Goal: Information Seeking & Learning: Learn about a topic

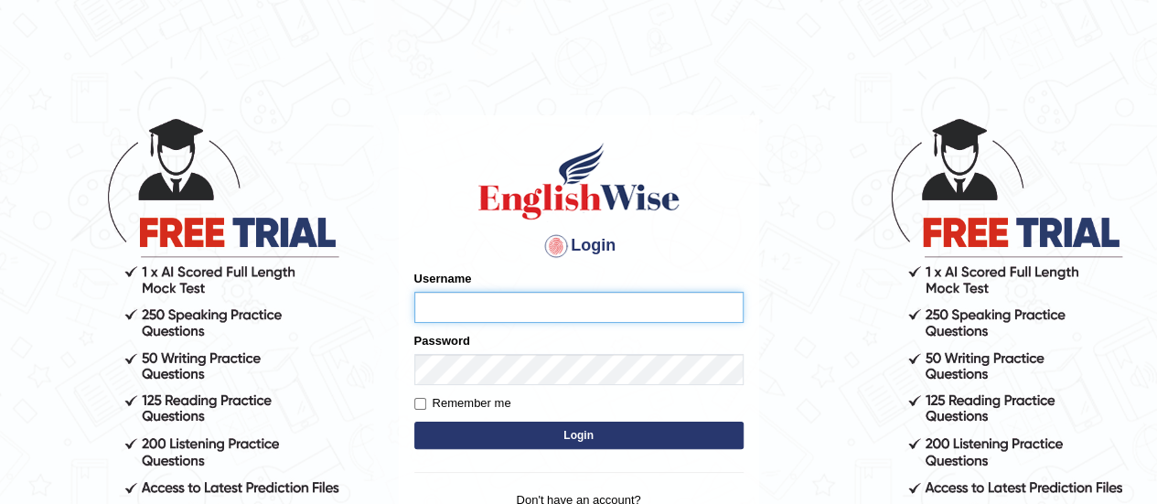
type input "karanvir_parramatta"
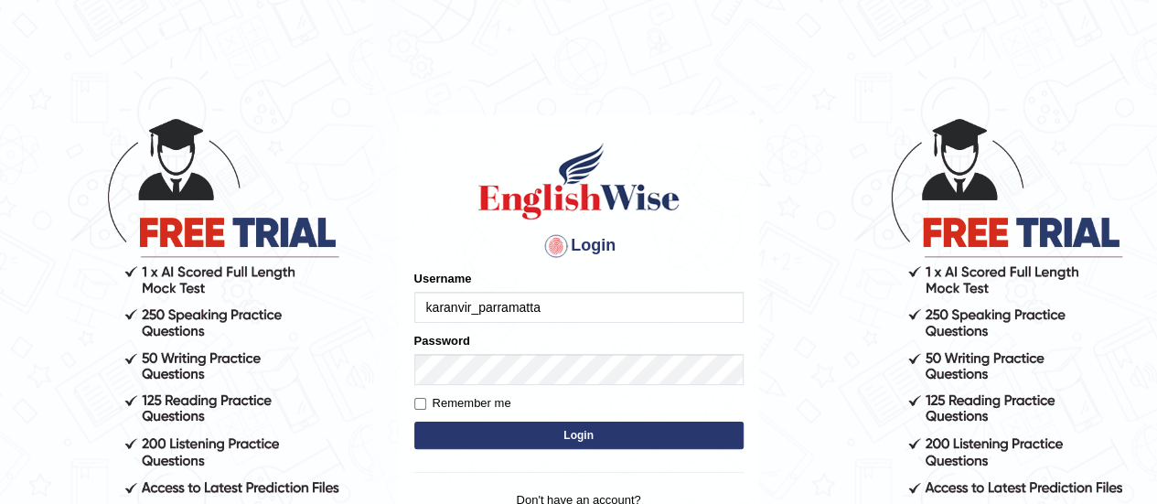
click at [714, 420] on form "Please fix the following errors: Username karanvir_parramatta Password Remember…" at bounding box center [578, 362] width 329 height 184
click at [701, 435] on button "Login" at bounding box center [578, 435] width 329 height 27
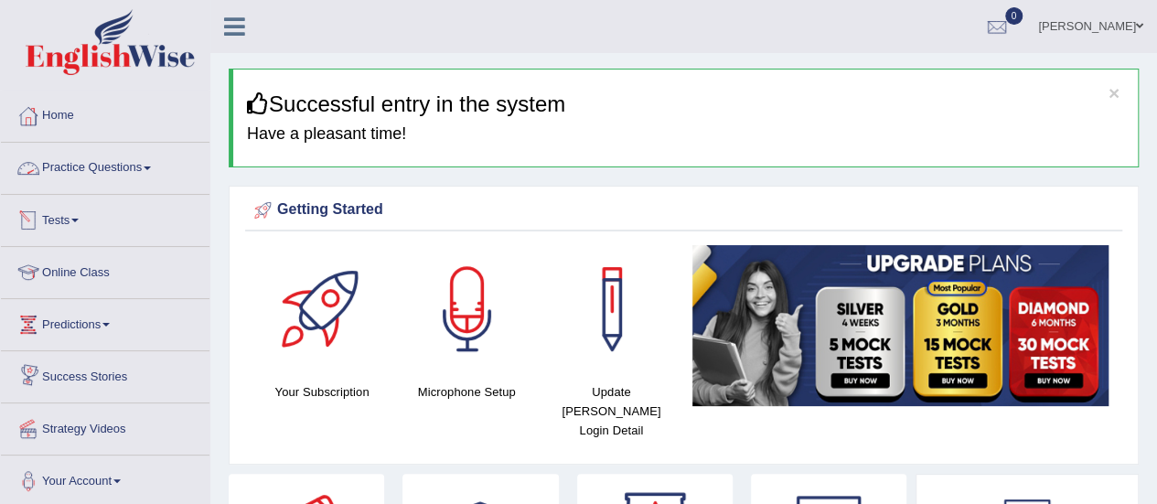
click at [124, 170] on link "Practice Questions" at bounding box center [105, 166] width 209 height 46
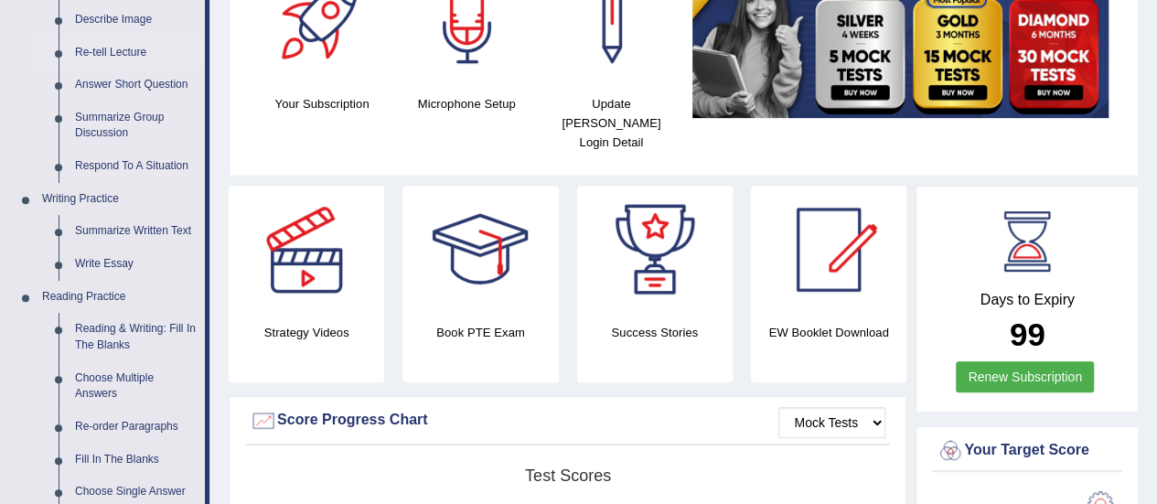
scroll to position [300, 0]
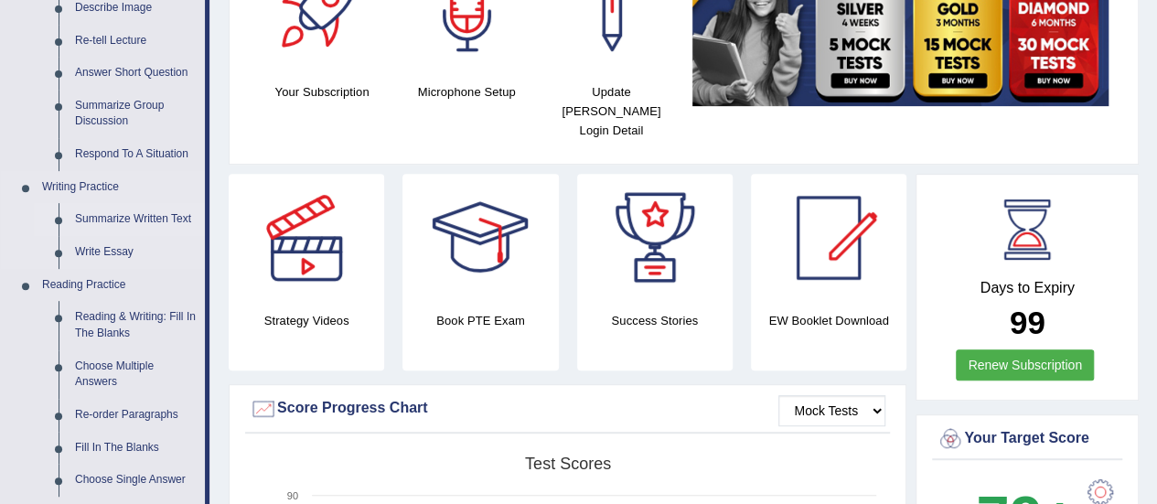
click at [145, 216] on link "Summarize Written Text" at bounding box center [136, 219] width 138 height 33
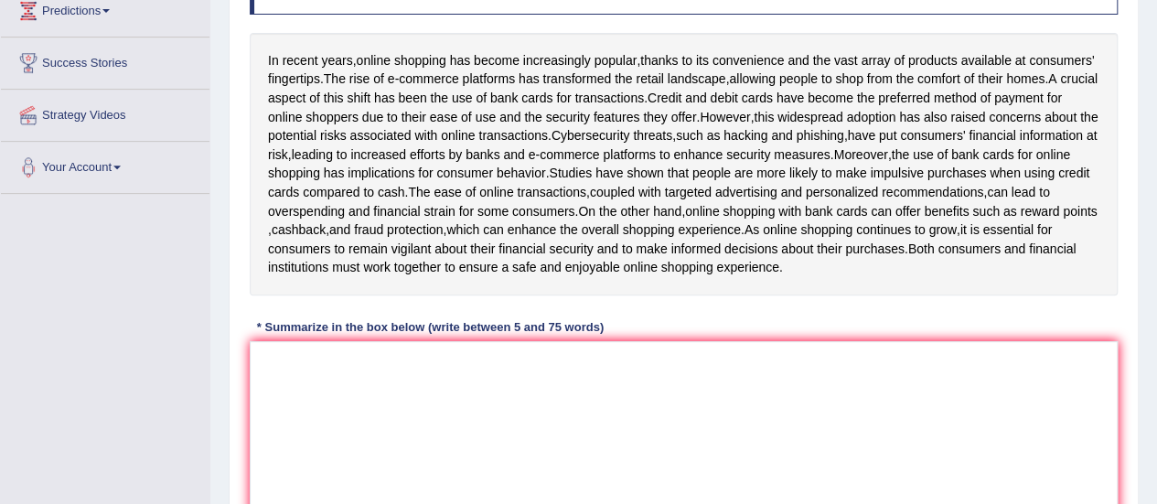
scroll to position [315, 0]
click at [448, 391] on textarea at bounding box center [684, 428] width 868 height 177
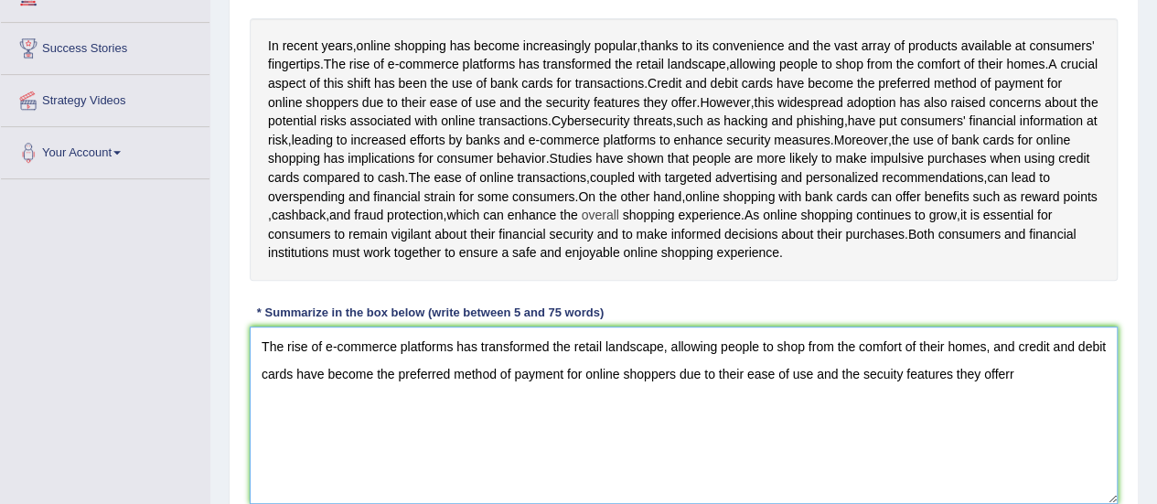
scroll to position [331, 0]
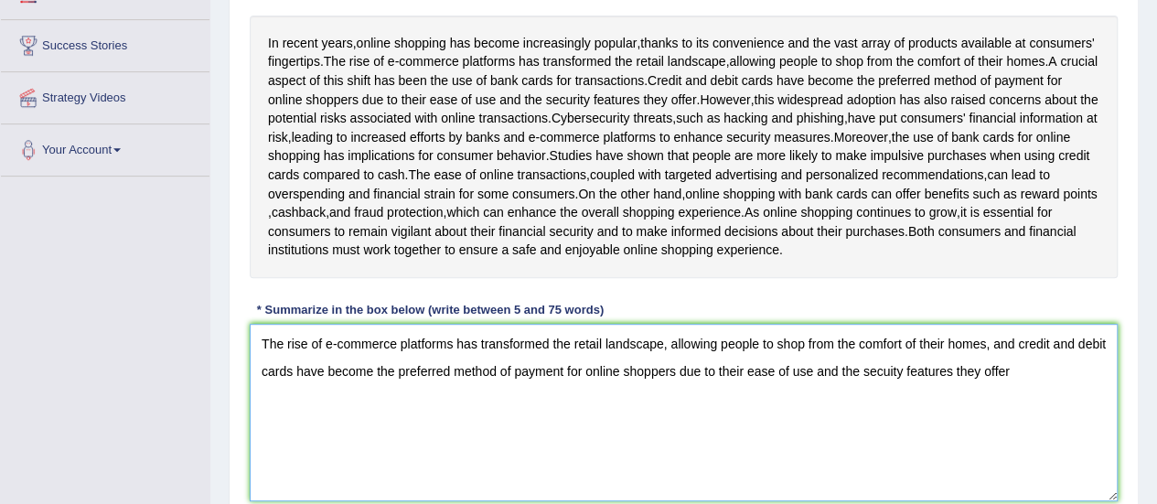
click at [889, 393] on textarea "The rise of e-commerce platforms has transformed the retail landscape, allowing…" at bounding box center [684, 412] width 868 height 177
click at [1032, 387] on textarea "The rise of e-commerce platforms has transformed the retail landscape, allowing…" at bounding box center [684, 412] width 868 height 177
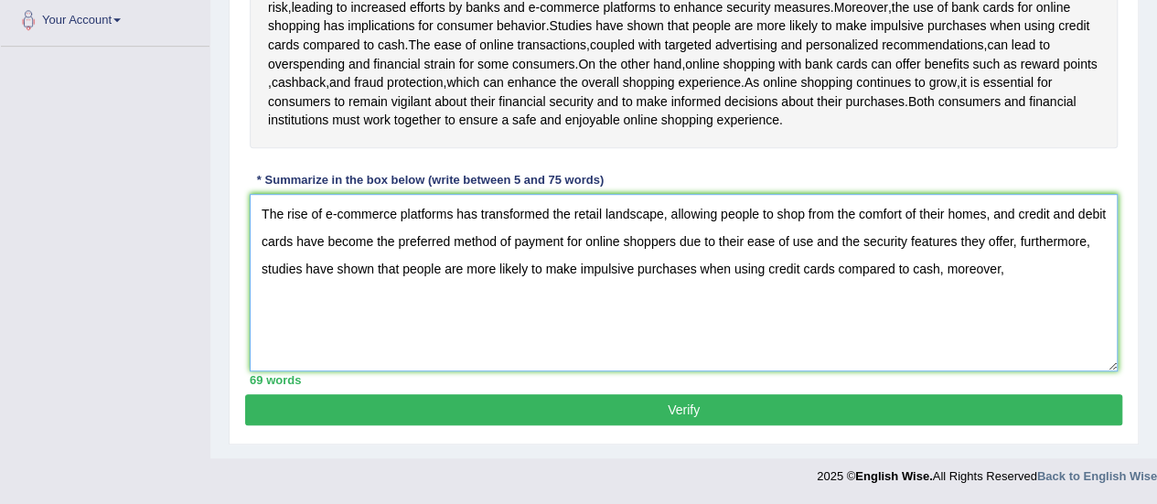
scroll to position [468, 0]
drag, startPoint x: 994, startPoint y: 227, endPoint x: 671, endPoint y: 213, distance: 322.3
click at [671, 213] on textarea "The rise of e-commerce platforms has transformed the retail landscape, allowing…" at bounding box center [684, 282] width 868 height 177
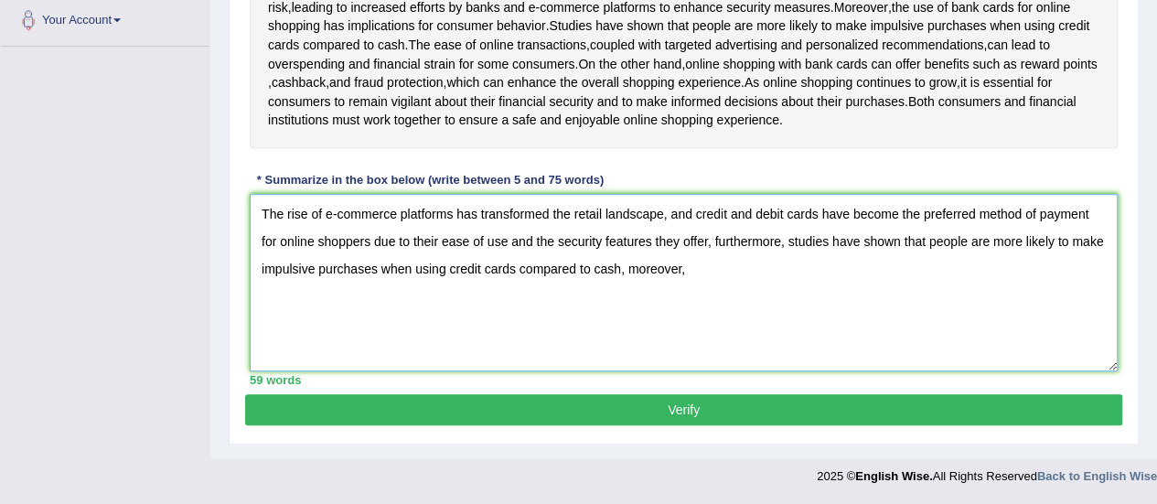
click at [704, 275] on textarea "The rise of e-commerce platforms has transformed the retail landscape, and cred…" at bounding box center [684, 282] width 868 height 177
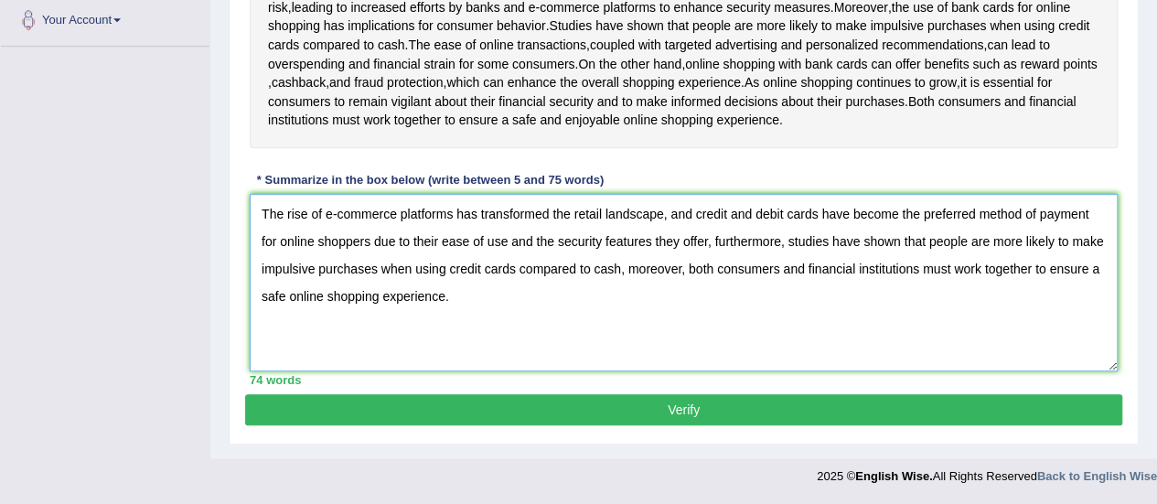
type textarea "The rise of e-commerce platforms has transformed the retail landscape, and cred…"
click at [682, 435] on div "Practice Writing: Summarize Written Text 3 Online Shopping and Cards Instructio…" at bounding box center [684, 69] width 910 height 752
click at [691, 424] on button "Verify" at bounding box center [683, 409] width 877 height 31
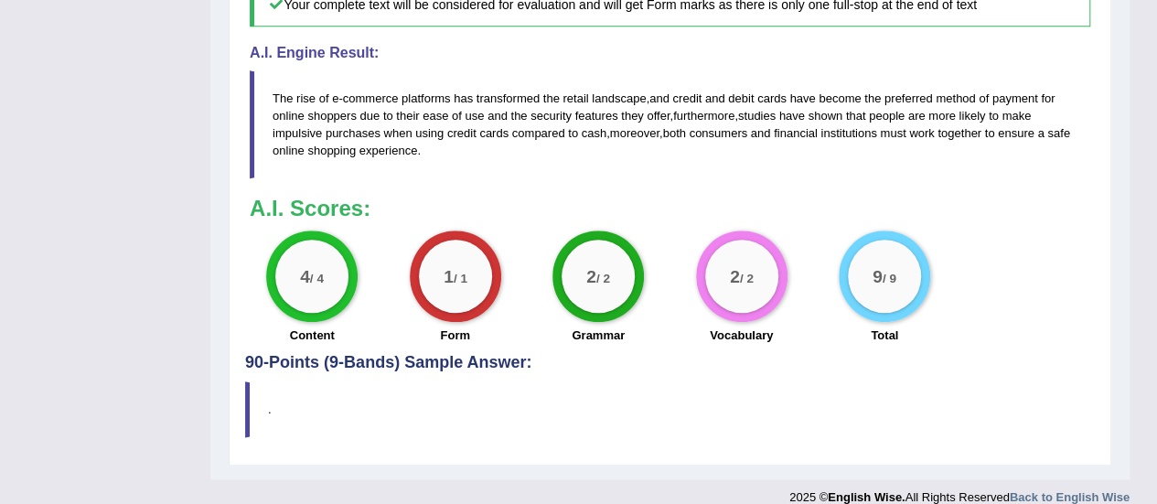
scroll to position [869, 0]
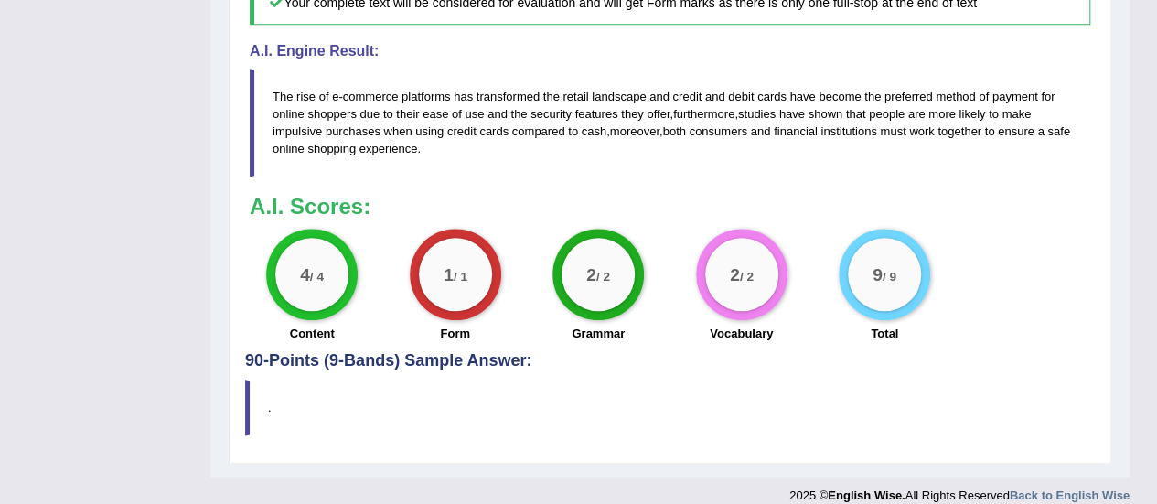
drag, startPoint x: 673, startPoint y: 108, endPoint x: 642, endPoint y: 110, distance: 31.2
click at [642, 110] on blockquote "The rise of e - commerce platforms has transformed the retail landscape , and c…" at bounding box center [670, 123] width 841 height 108
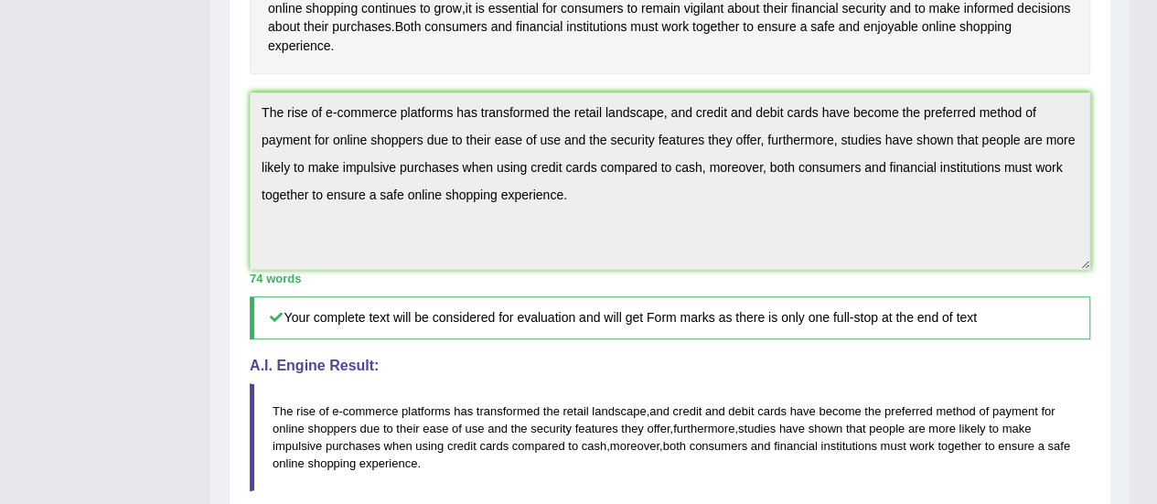
scroll to position [468, 0]
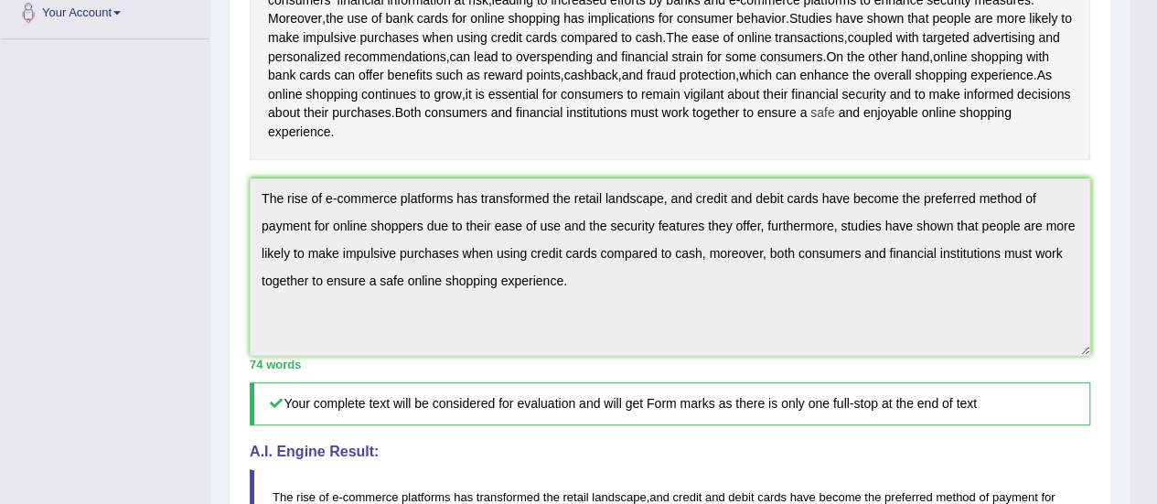
drag, startPoint x: 977, startPoint y: 127, endPoint x: 890, endPoint y: 129, distance: 86.9
click at [918, 123] on span "enjoyable" at bounding box center [891, 112] width 55 height 19
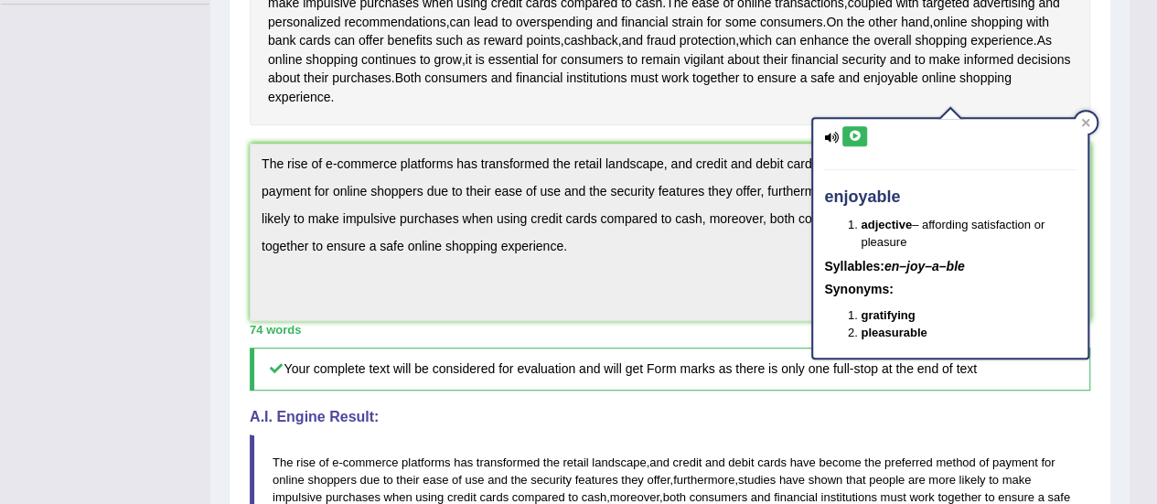
scroll to position [507, 0]
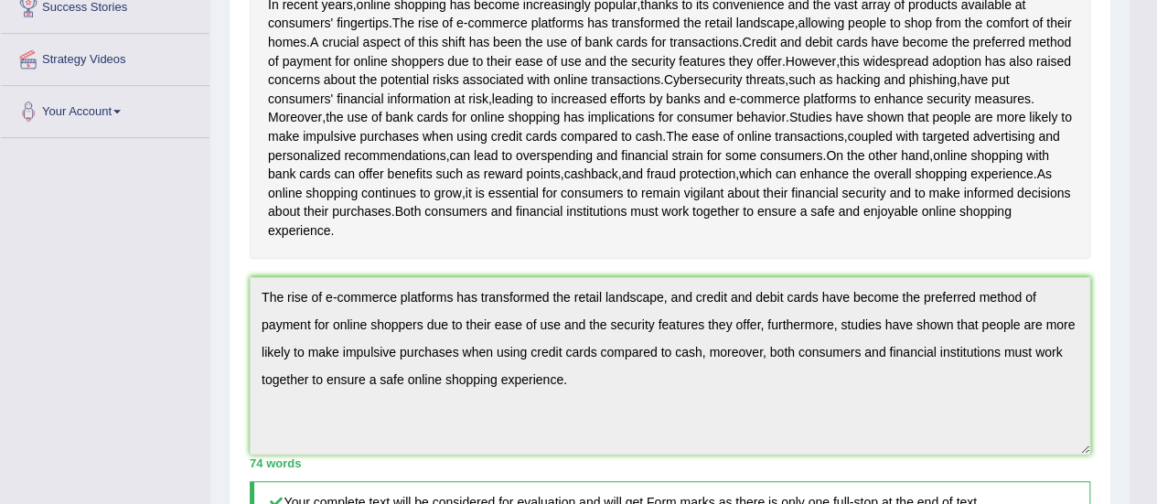
scroll to position [357, 0]
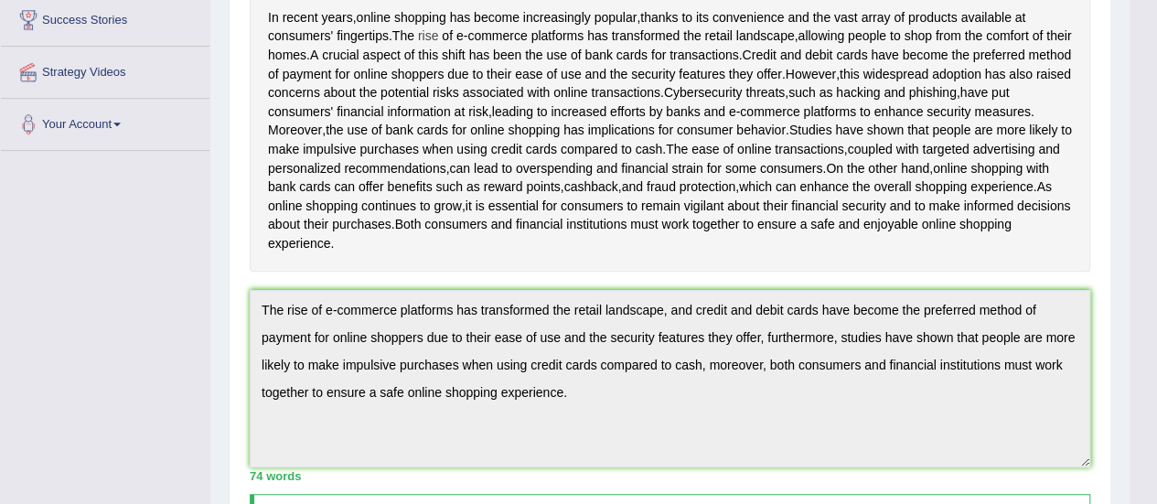
drag, startPoint x: 794, startPoint y: 28, endPoint x: 432, endPoint y: 43, distance: 362.6
click at [499, 33] on div "In recent years , online shopping has become increasingly popular , thanks to i…" at bounding box center [670, 131] width 841 height 282
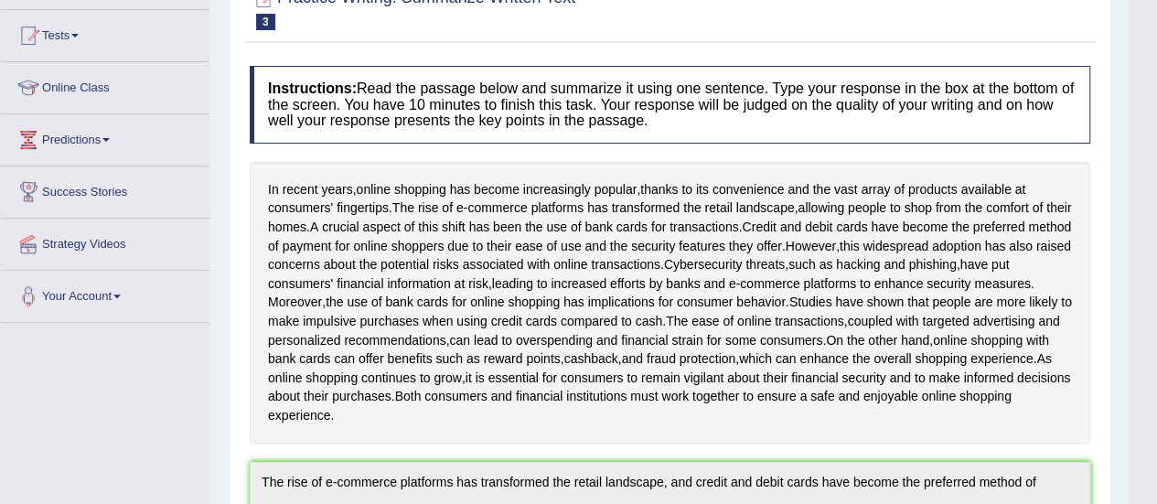
scroll to position [0, 0]
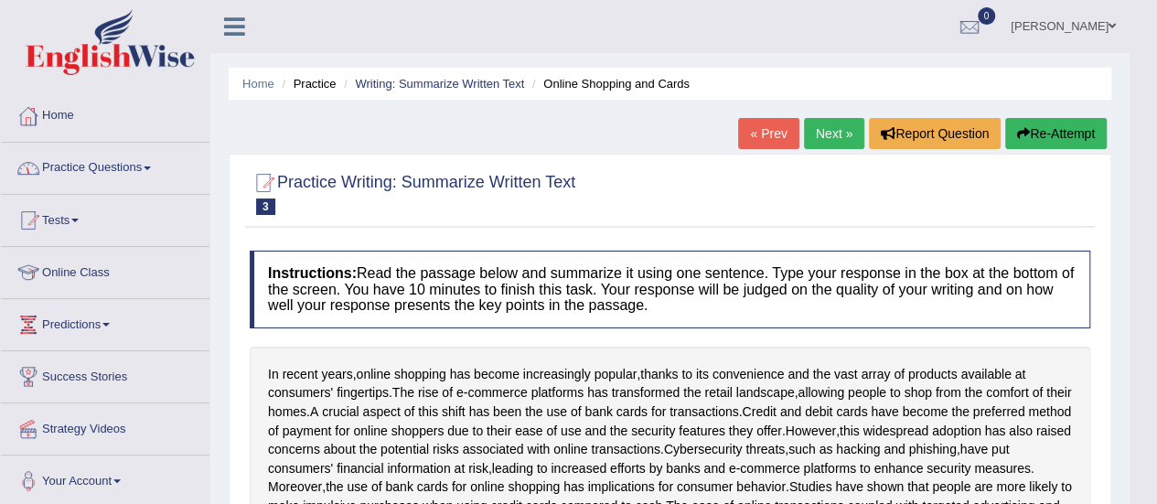
click at [119, 171] on link "Practice Questions" at bounding box center [105, 166] width 209 height 46
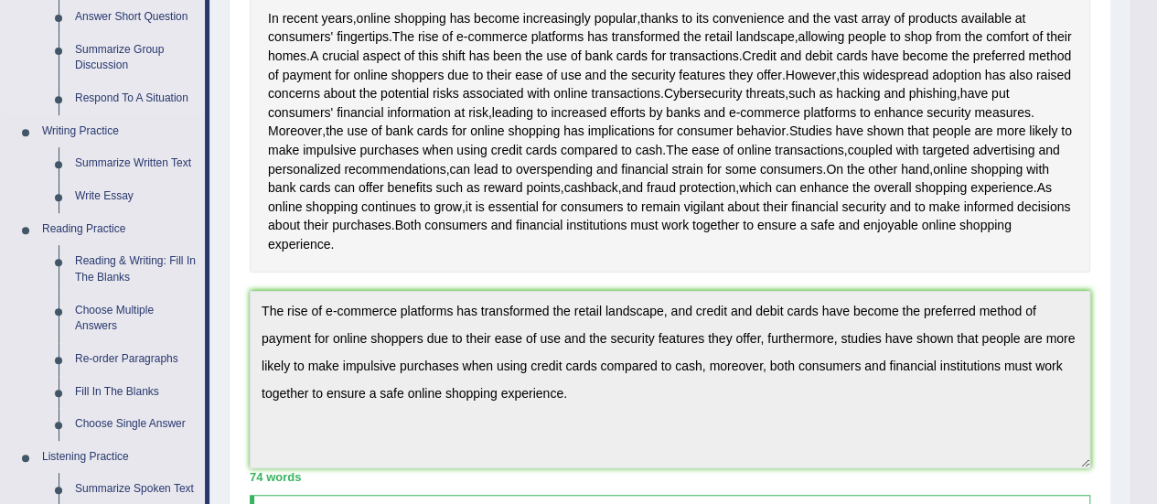
scroll to position [358, 0]
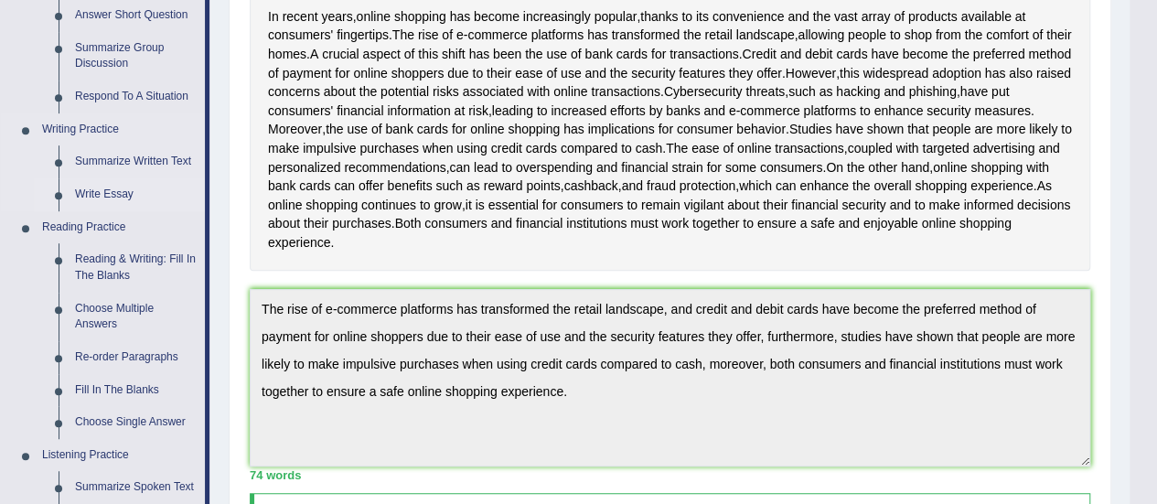
click at [123, 186] on link "Write Essay" at bounding box center [136, 194] width 138 height 33
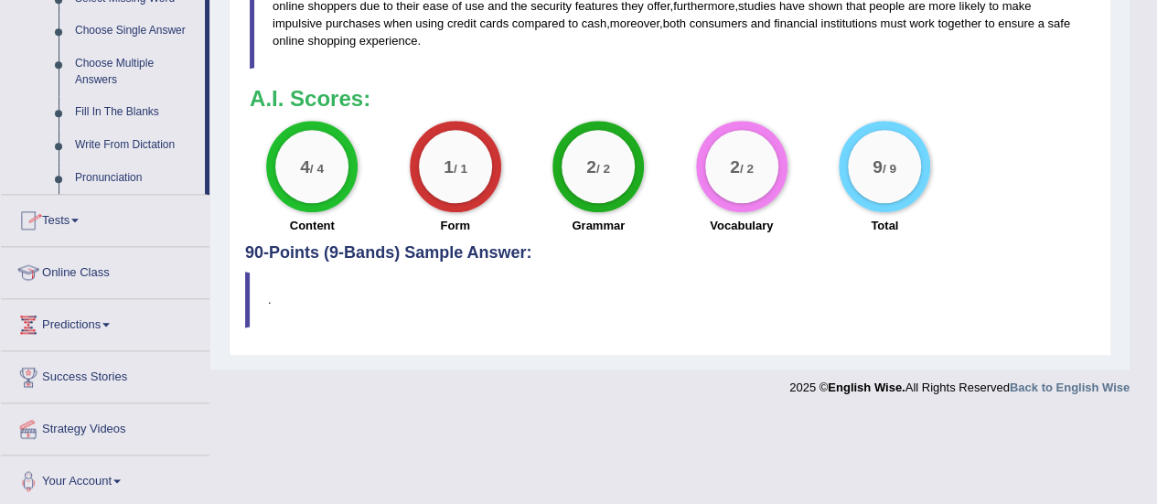
scroll to position [978, 0]
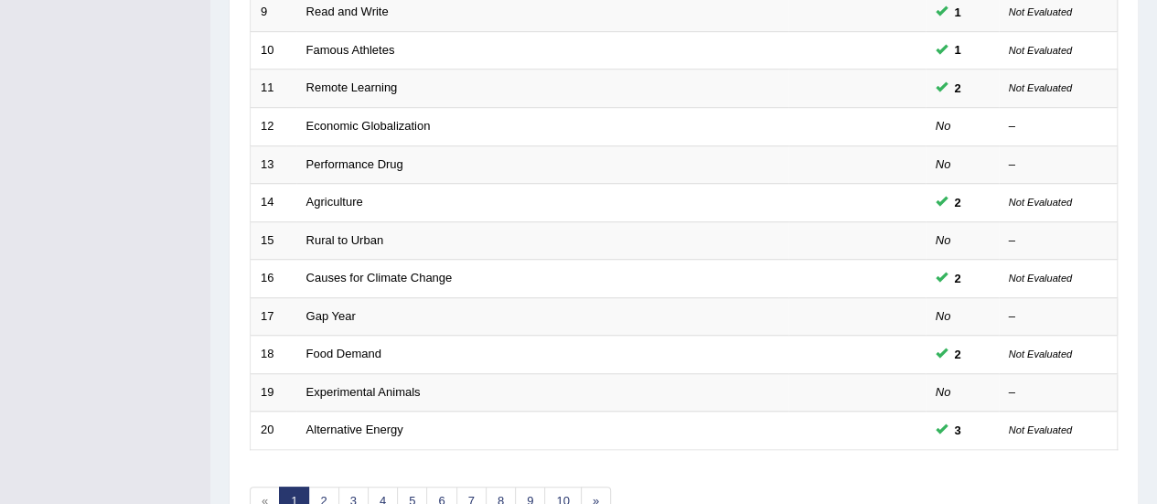
scroll to position [597, 0]
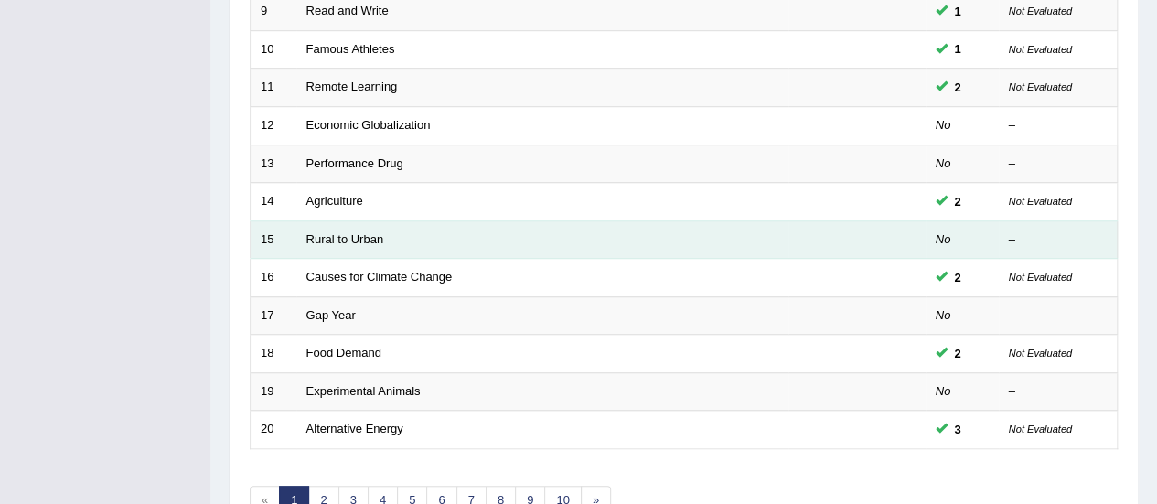
click at [348, 223] on td "Rural to Urban" at bounding box center [542, 239] width 492 height 38
click at [349, 225] on td "Rural to Urban" at bounding box center [542, 239] width 492 height 38
click at [354, 233] on link "Rural to Urban" at bounding box center [345, 239] width 78 height 14
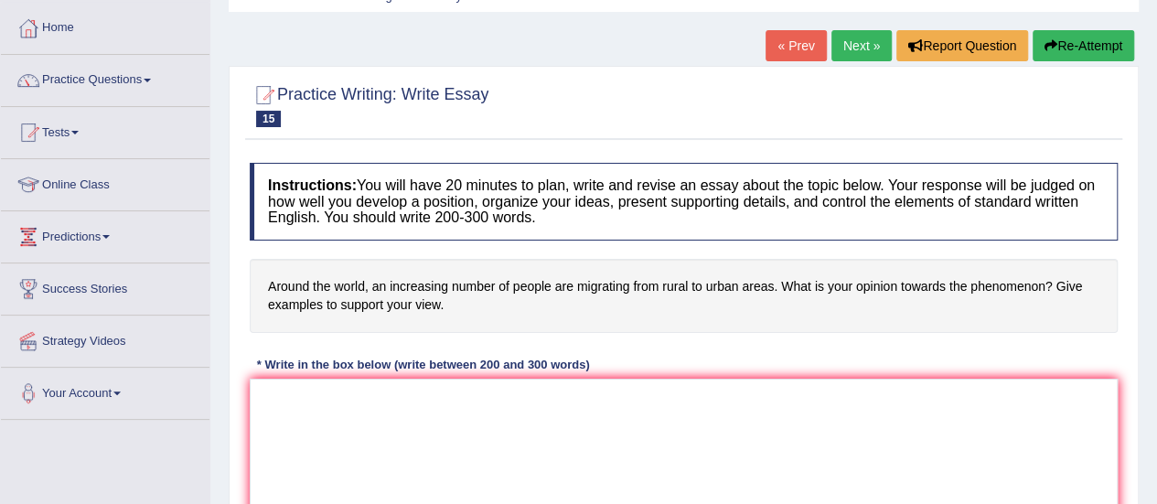
scroll to position [229, 0]
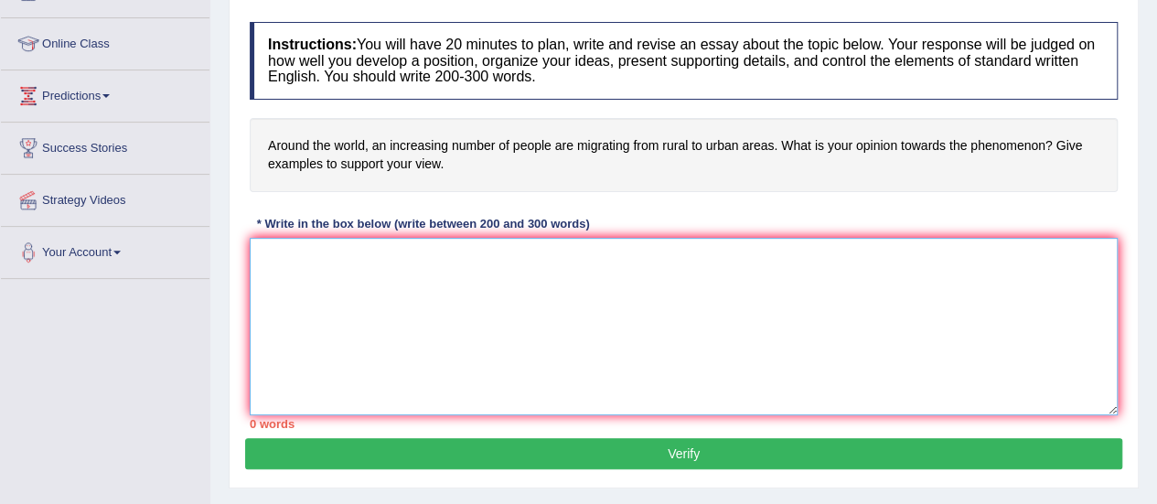
click at [342, 246] on textarea at bounding box center [684, 326] width 868 height 177
paste textarea "ESSAY TEMPLATE The increasing influence of (essay topic) on our lives has ignit…"
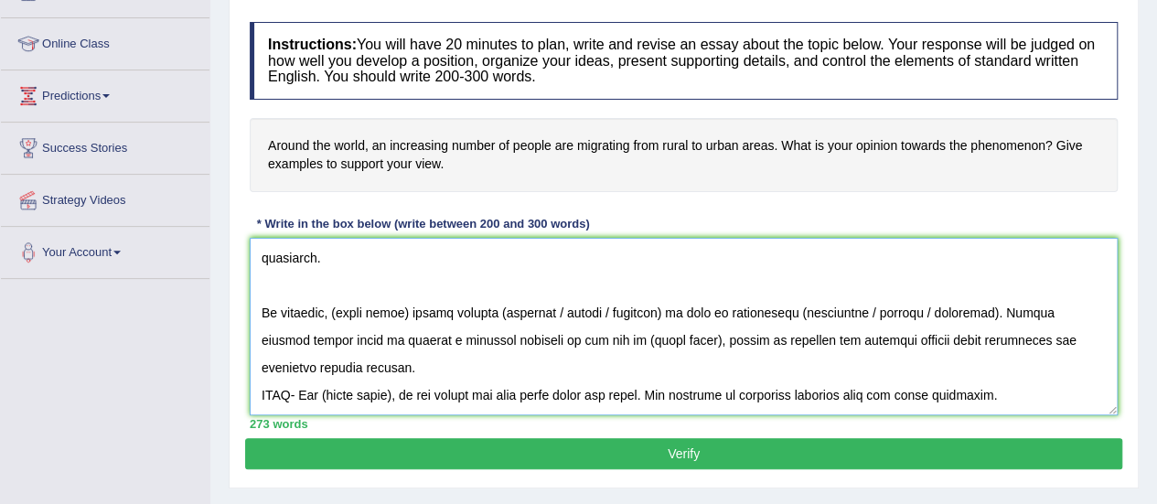
scroll to position [494, 0]
drag, startPoint x: 1061, startPoint y: 383, endPoint x: 246, endPoint y: 368, distance: 815.3
click at [246, 368] on div "Instructions: You will have 20 minutes to plan, write and revise an essay about…" at bounding box center [683, 225] width 877 height 425
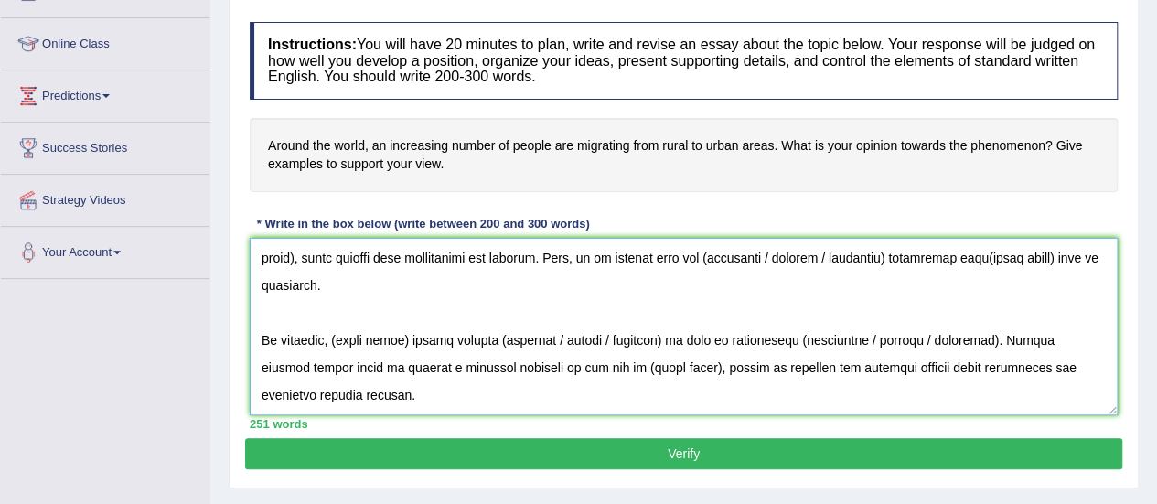
scroll to position [0, 0]
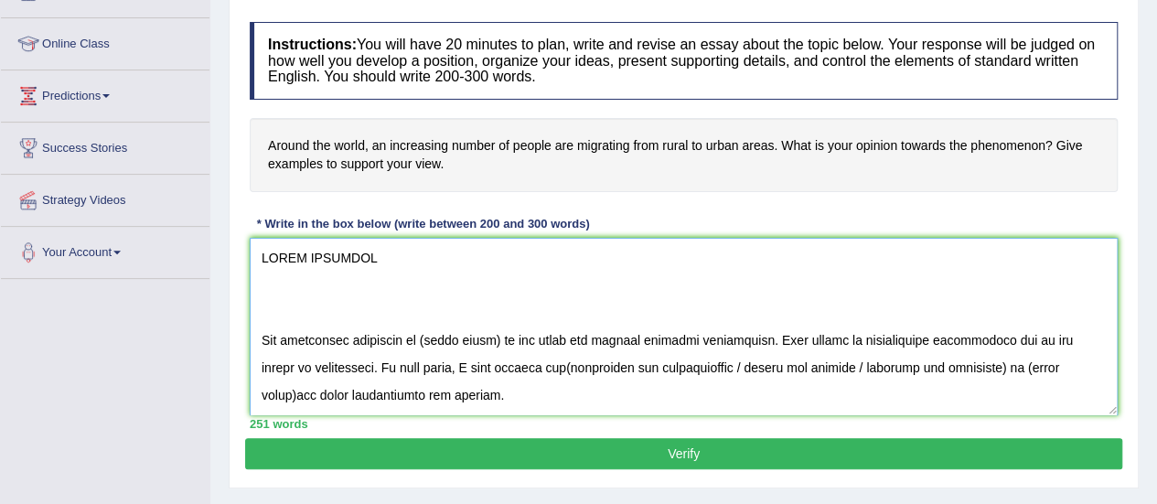
drag, startPoint x: 265, startPoint y: 349, endPoint x: 262, endPoint y: 224, distance: 124.5
click at [262, 224] on div "Instructions: You will have 20 minutes to plan, write and revise an essay about…" at bounding box center [683, 225] width 877 height 425
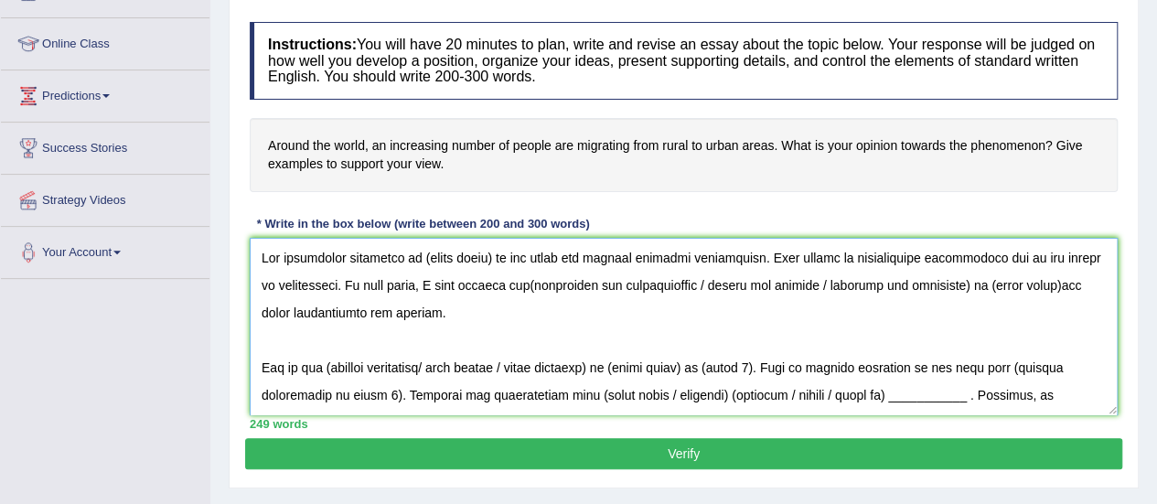
click at [256, 279] on textarea at bounding box center [684, 326] width 868 height 177
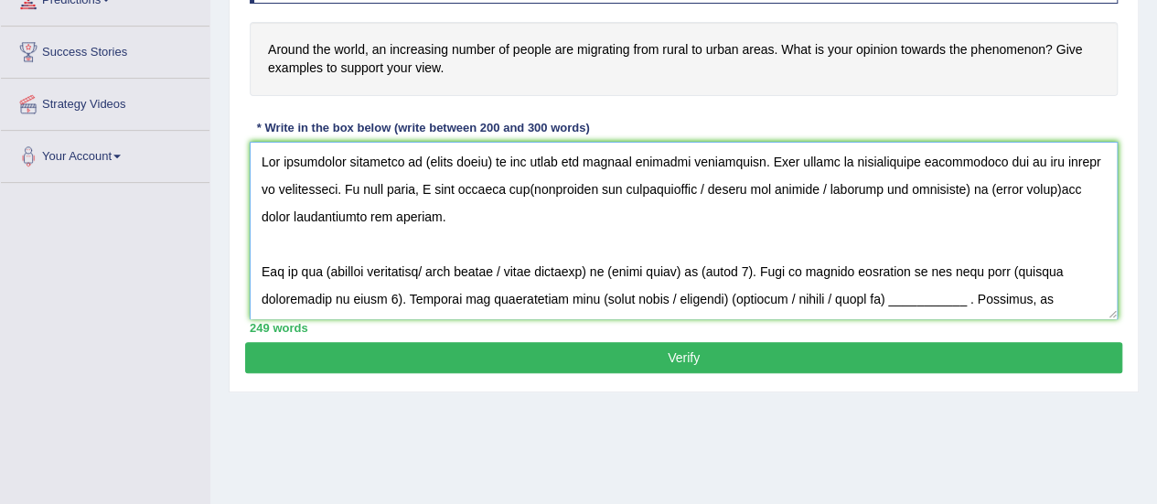
scroll to position [313, 0]
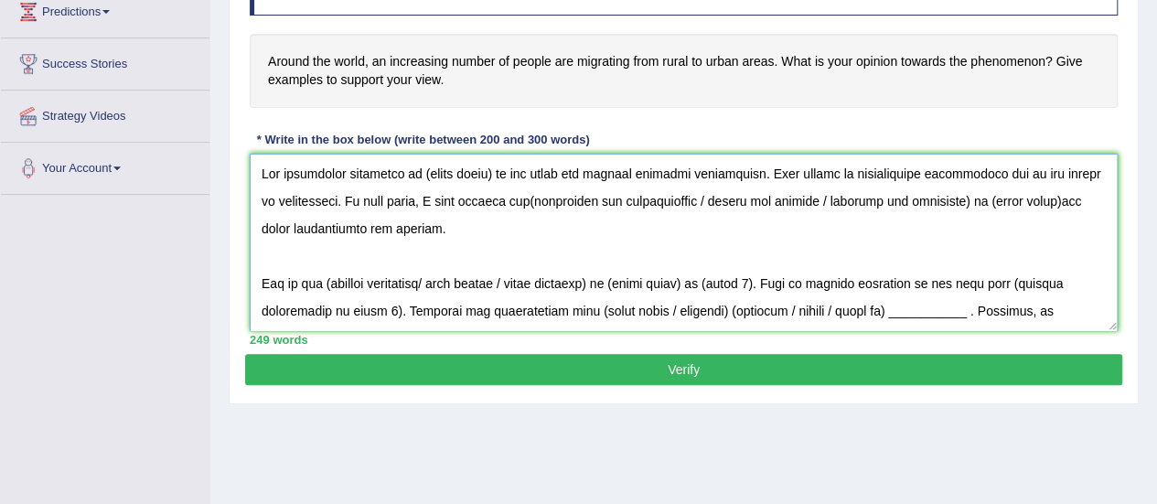
click at [490, 169] on textarea at bounding box center [684, 242] width 868 height 177
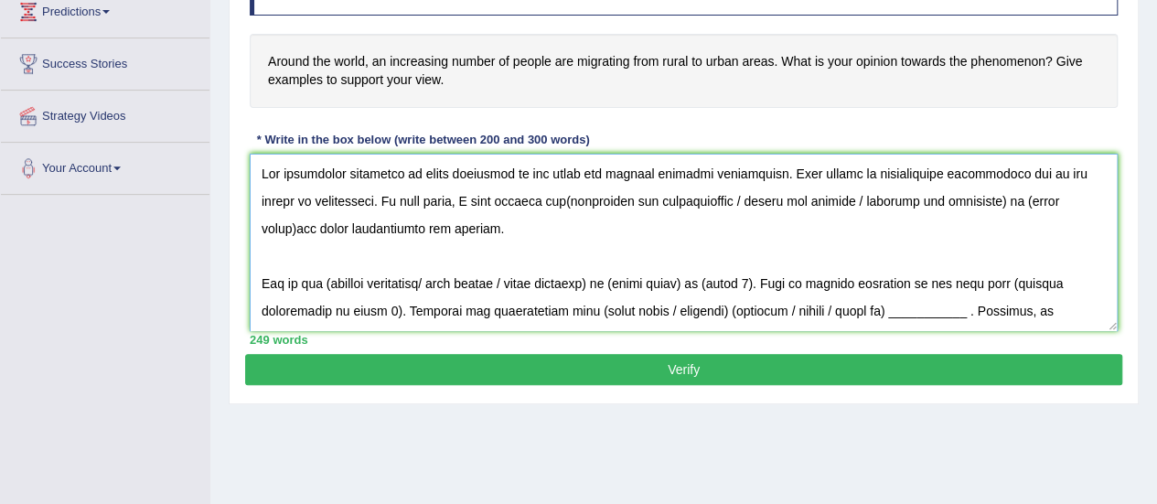
click at [558, 171] on textarea at bounding box center [684, 242] width 868 height 177
click at [564, 171] on textarea at bounding box center [684, 242] width 868 height 177
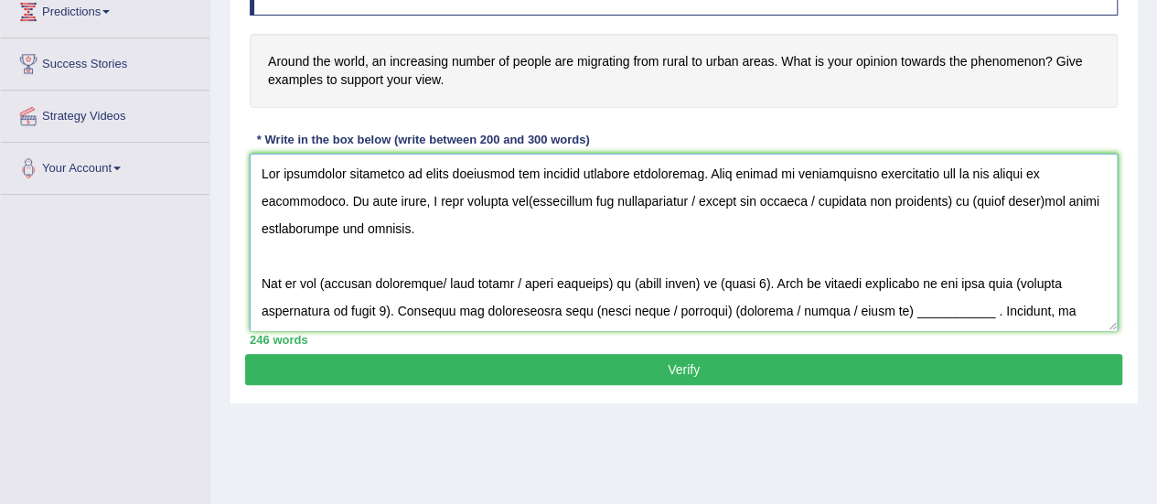
click at [442, 200] on textarea at bounding box center [684, 242] width 868 height 177
click at [972, 200] on textarea at bounding box center [684, 242] width 868 height 177
click at [686, 263] on textarea at bounding box center [684, 242] width 868 height 177
click at [465, 266] on textarea at bounding box center [684, 242] width 868 height 177
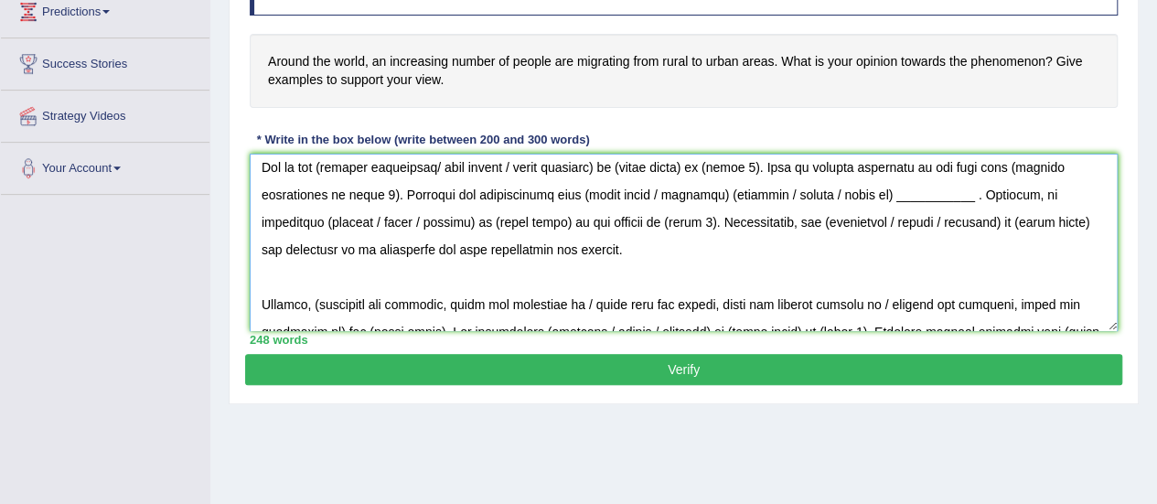
scroll to position [101, 0]
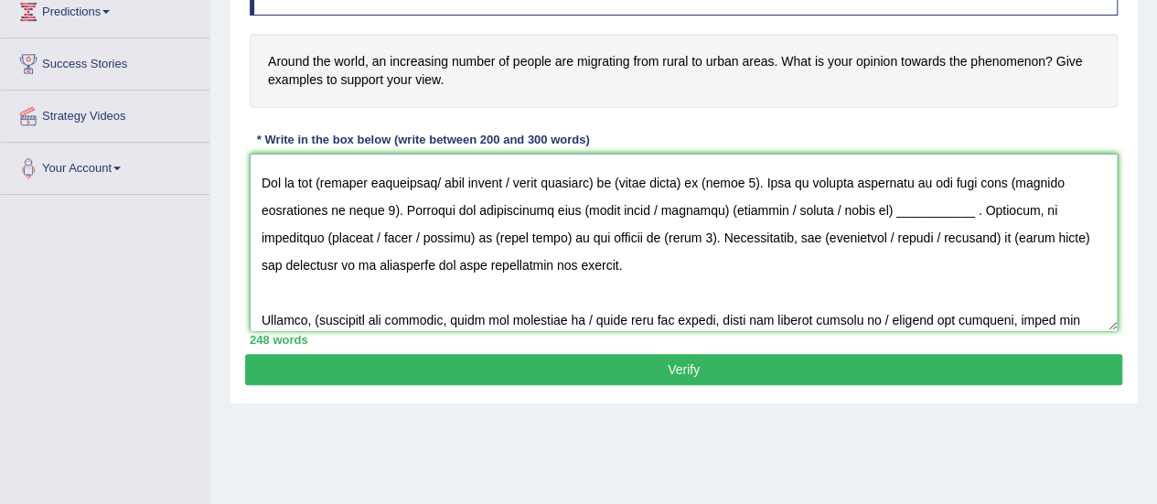
click at [329, 177] on textarea at bounding box center [684, 242] width 868 height 177
click at [615, 177] on textarea at bounding box center [684, 242] width 868 height 177
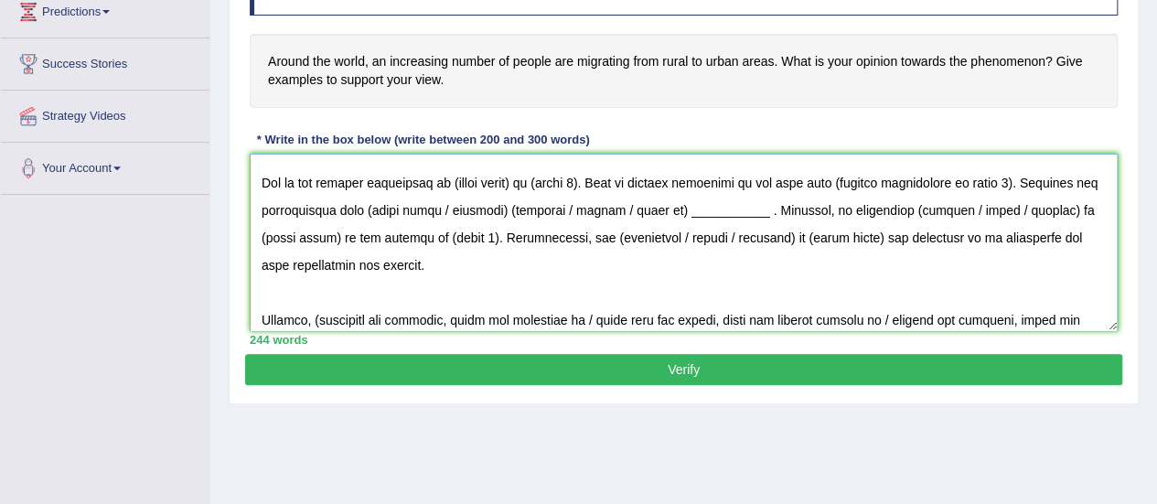
click at [527, 185] on textarea at bounding box center [684, 242] width 868 height 177
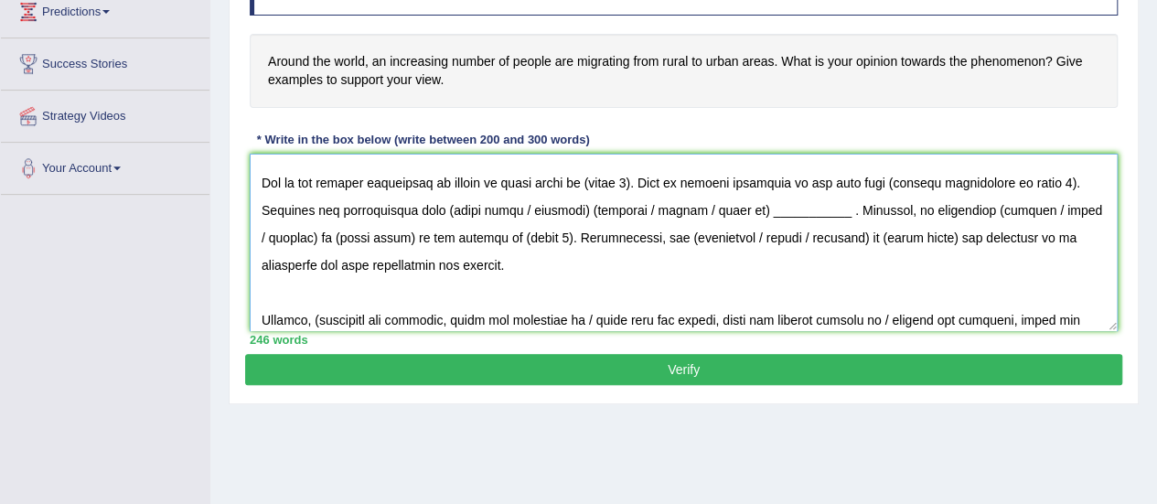
click at [643, 177] on textarea at bounding box center [684, 242] width 868 height 177
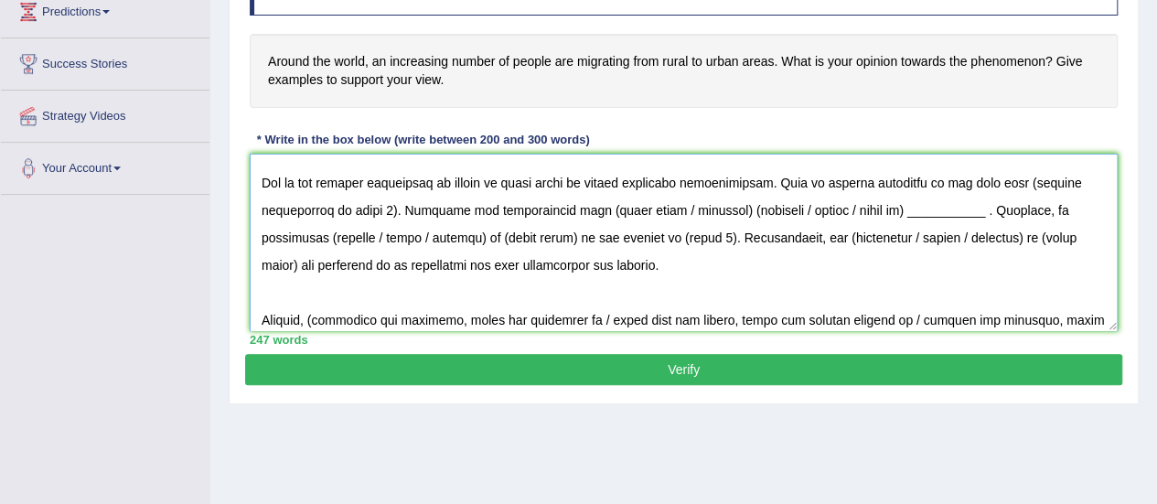
click at [385, 213] on textarea at bounding box center [684, 242] width 868 height 177
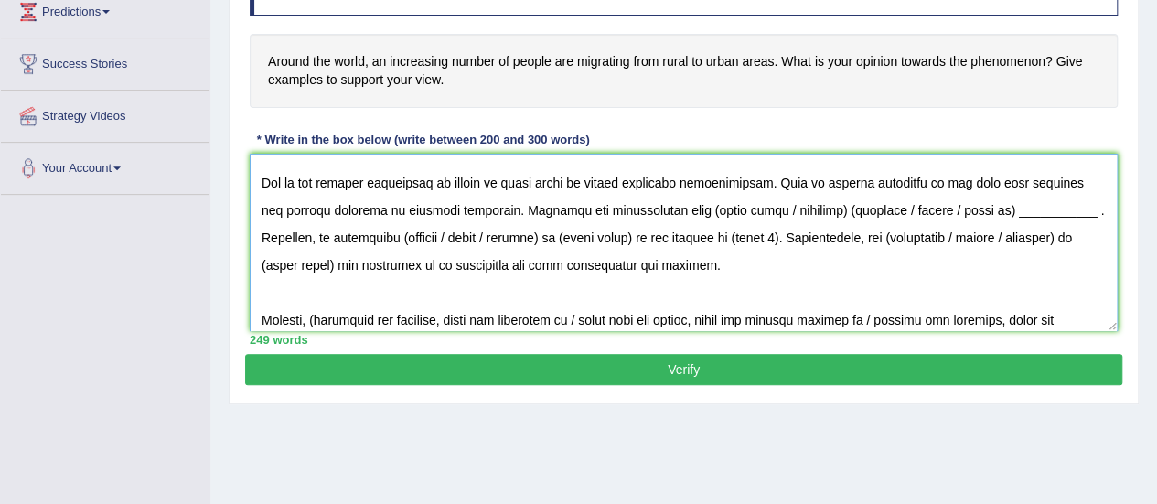
click at [821, 212] on textarea at bounding box center [684, 242] width 868 height 177
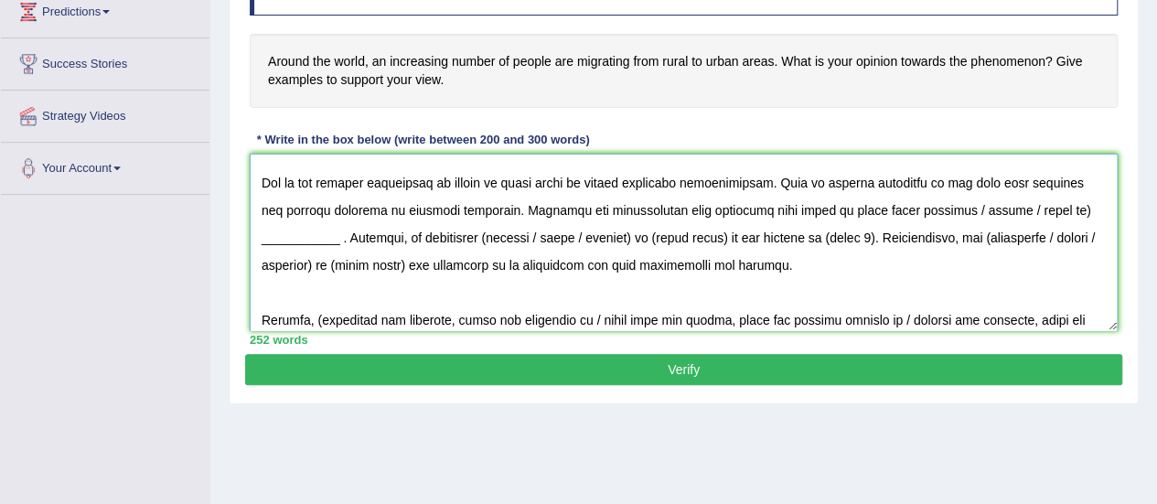
click at [341, 243] on textarea at bounding box center [684, 242] width 868 height 177
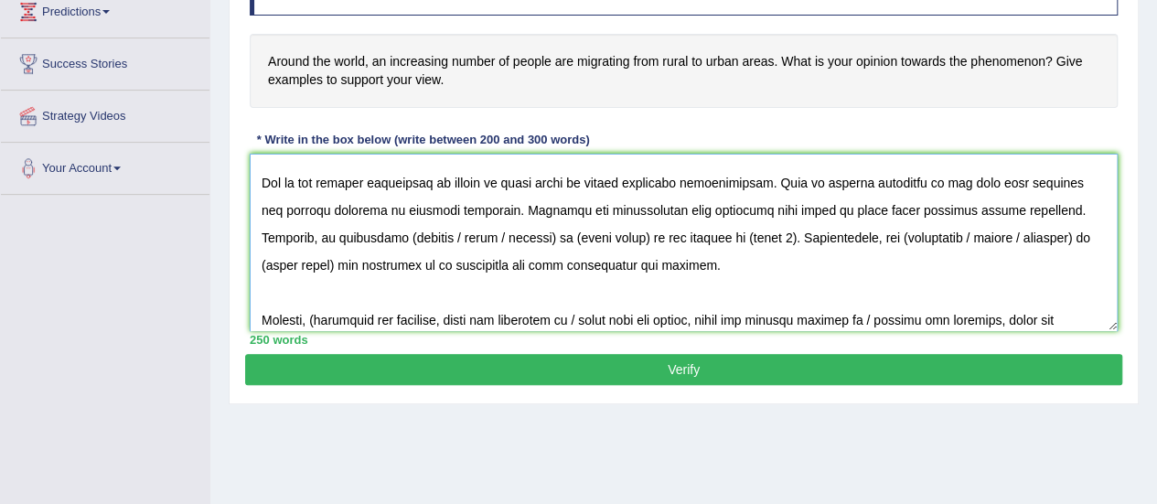
click at [401, 243] on textarea at bounding box center [684, 242] width 868 height 177
click at [633, 237] on textarea at bounding box center [684, 242] width 868 height 177
click at [709, 238] on textarea at bounding box center [684, 242] width 868 height 177
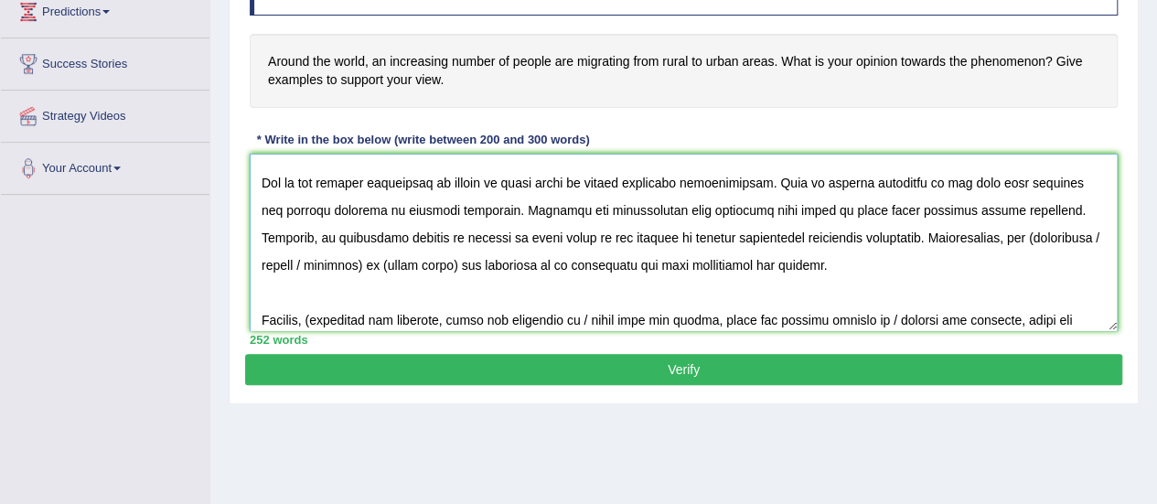
click at [997, 242] on textarea at bounding box center [684, 242] width 868 height 177
click at [371, 274] on textarea at bounding box center [684, 242] width 868 height 177
click at [326, 272] on textarea at bounding box center [684, 242] width 868 height 177
click at [390, 256] on textarea at bounding box center [684, 242] width 868 height 177
click at [804, 246] on textarea at bounding box center [684, 242] width 868 height 177
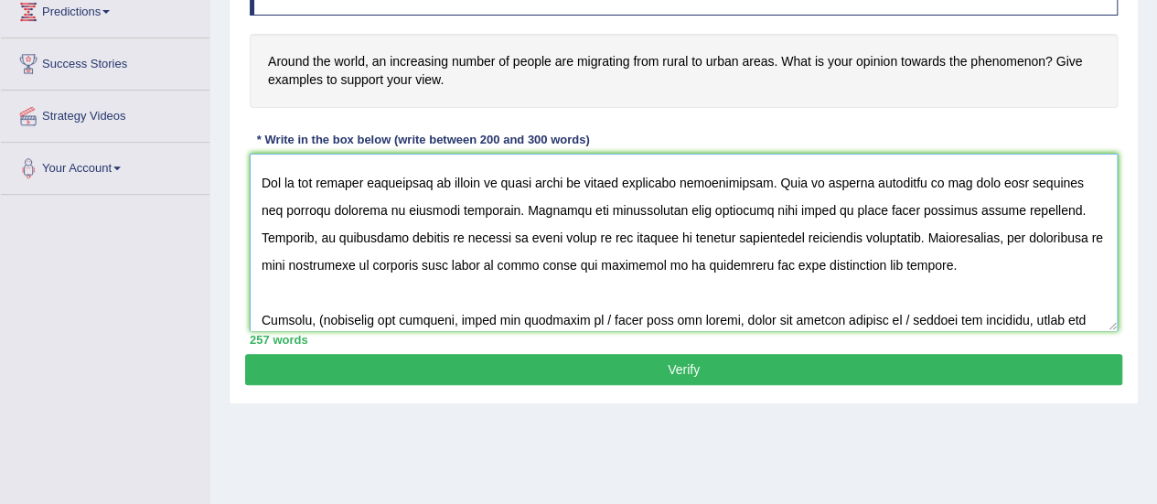
click at [752, 222] on textarea at bounding box center [684, 242] width 868 height 177
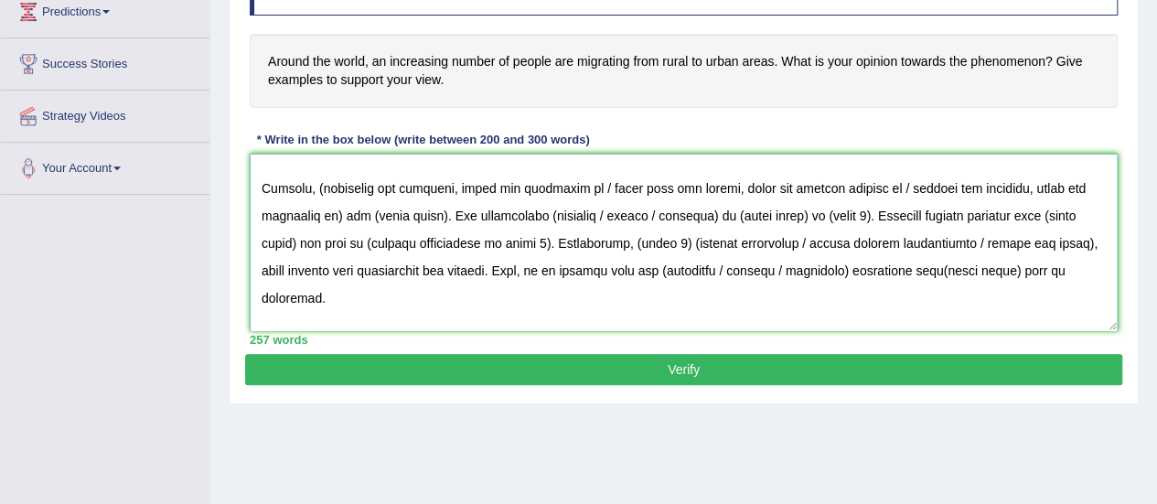
scroll to position [233, 0]
click at [321, 194] on textarea at bounding box center [684, 242] width 868 height 177
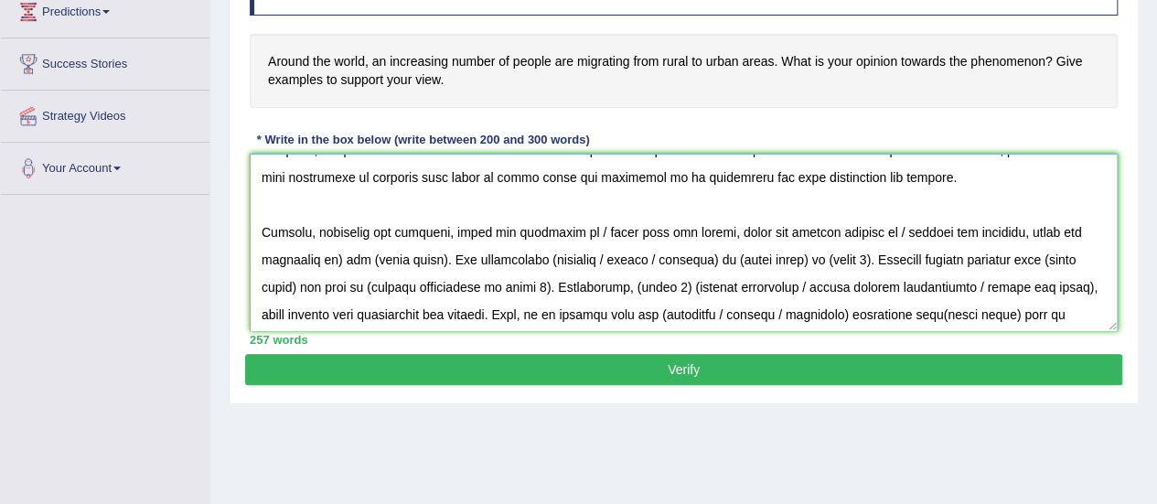
scroll to position [240, 0]
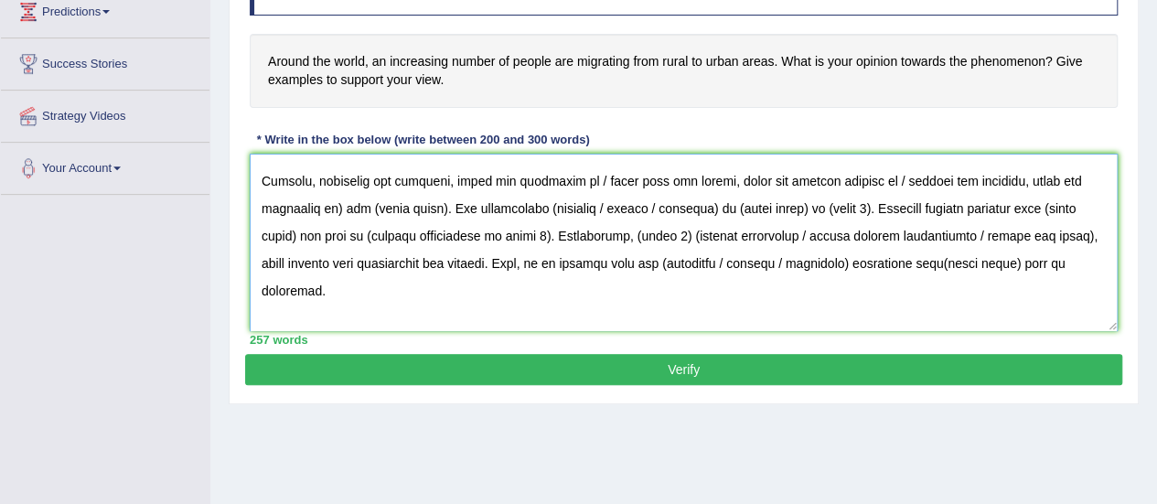
drag, startPoint x: 329, startPoint y: 208, endPoint x: 582, endPoint y: 181, distance: 253.9
click at [582, 181] on textarea at bounding box center [684, 242] width 868 height 177
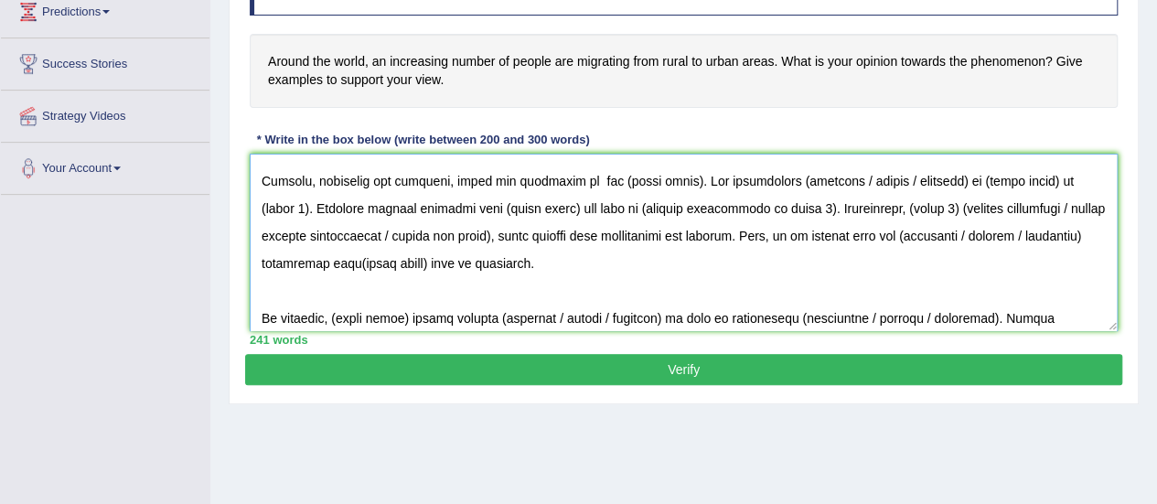
click at [684, 184] on textarea at bounding box center [684, 242] width 868 height 177
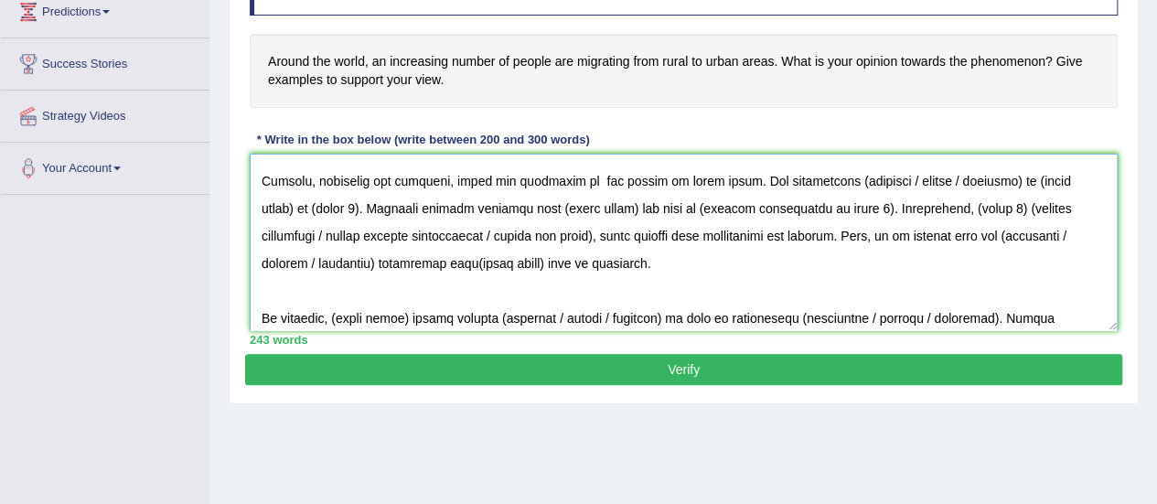
click at [822, 180] on textarea at bounding box center [684, 242] width 868 height 177
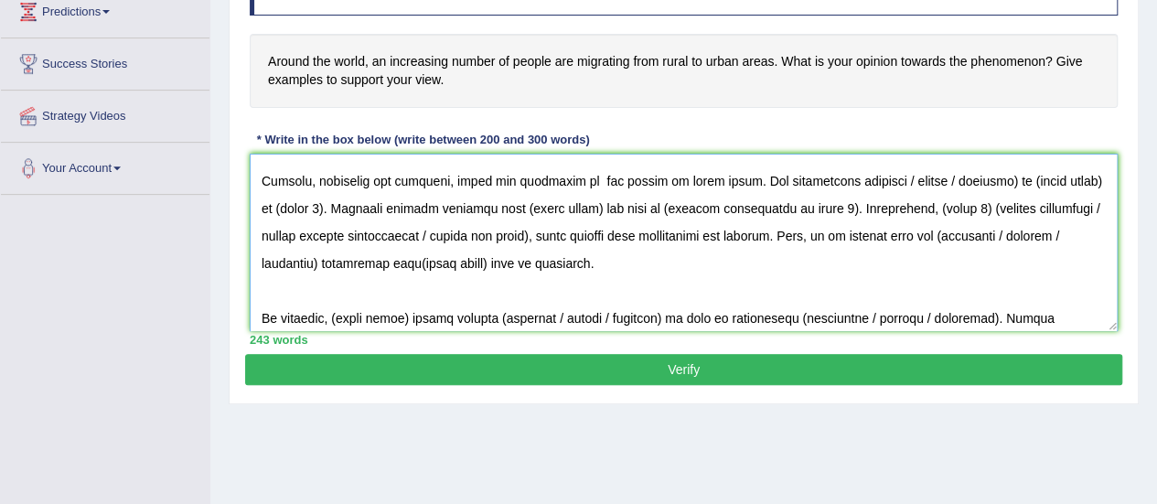
click at [1056, 177] on textarea at bounding box center [684, 242] width 868 height 177
click at [306, 209] on textarea at bounding box center [684, 242] width 868 height 177
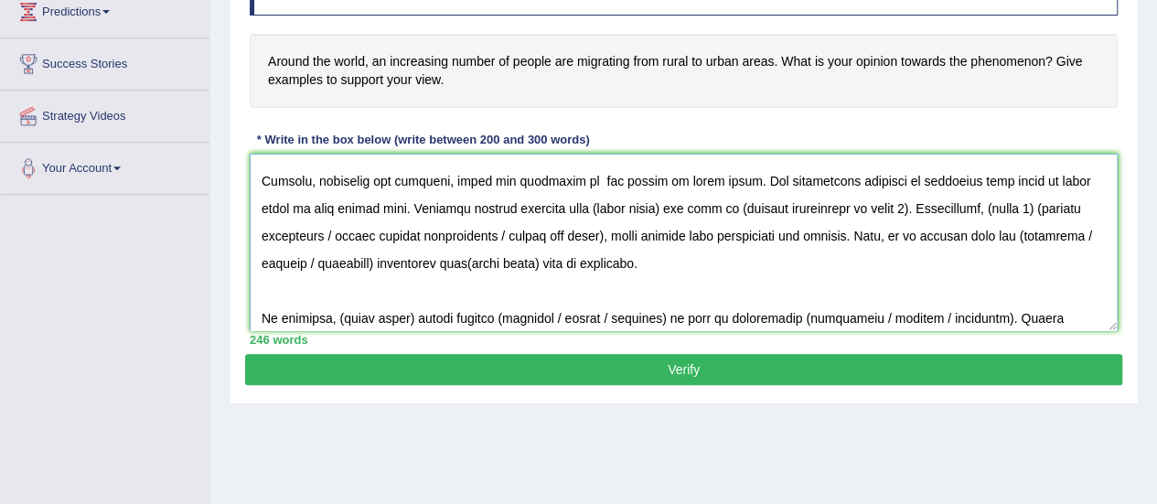
click at [620, 208] on textarea at bounding box center [684, 242] width 868 height 177
click at [539, 200] on textarea at bounding box center [684, 242] width 868 height 177
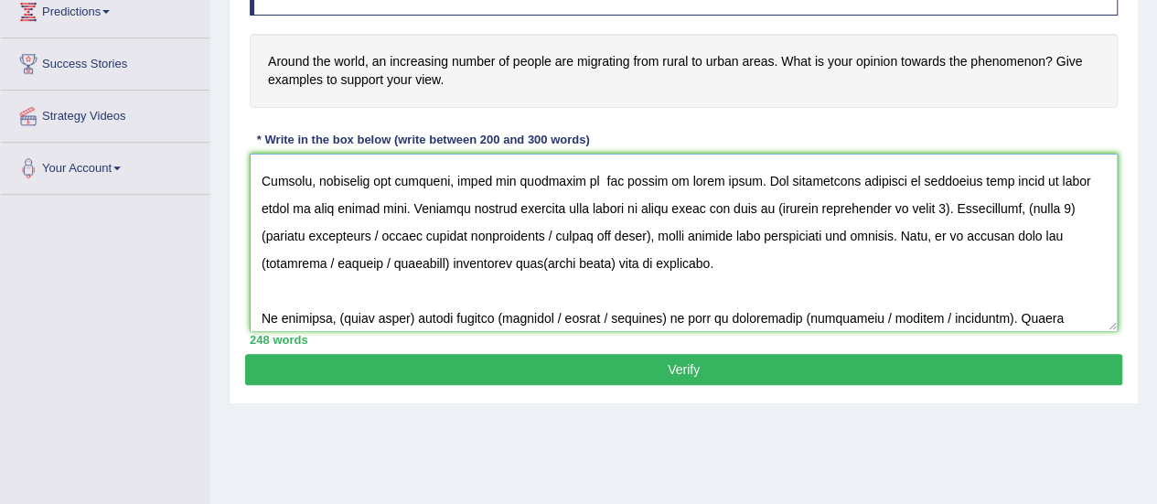
click at [903, 208] on textarea at bounding box center [684, 242] width 868 height 177
click at [1042, 178] on textarea at bounding box center [684, 242] width 868 height 177
click at [1028, 211] on textarea at bounding box center [684, 242] width 868 height 177
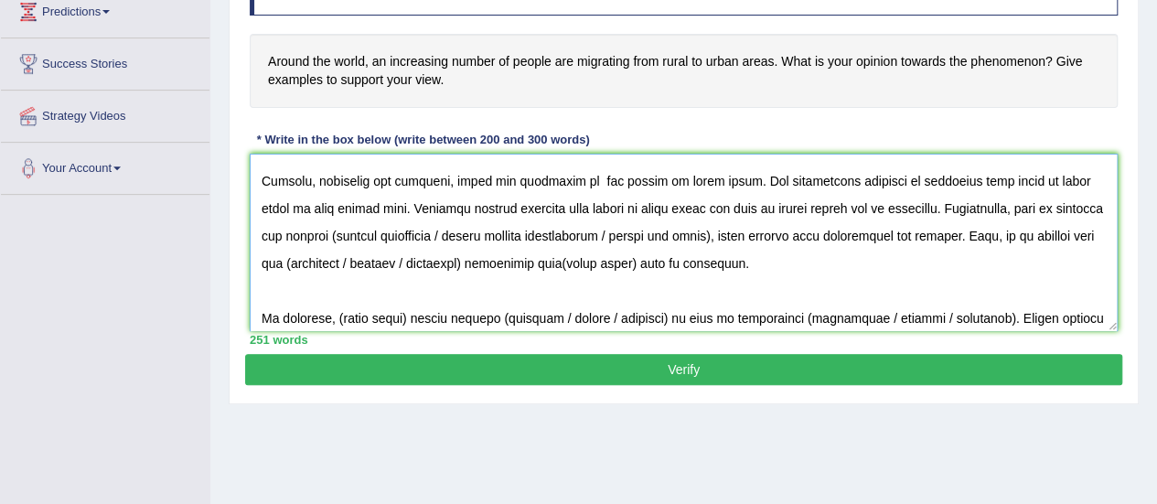
click at [592, 180] on textarea at bounding box center [684, 242] width 868 height 177
click at [587, 179] on textarea at bounding box center [684, 242] width 868 height 177
click at [336, 233] on textarea at bounding box center [684, 242] width 868 height 177
click at [329, 237] on textarea at bounding box center [684, 242] width 868 height 177
click at [439, 230] on textarea at bounding box center [684, 242] width 868 height 177
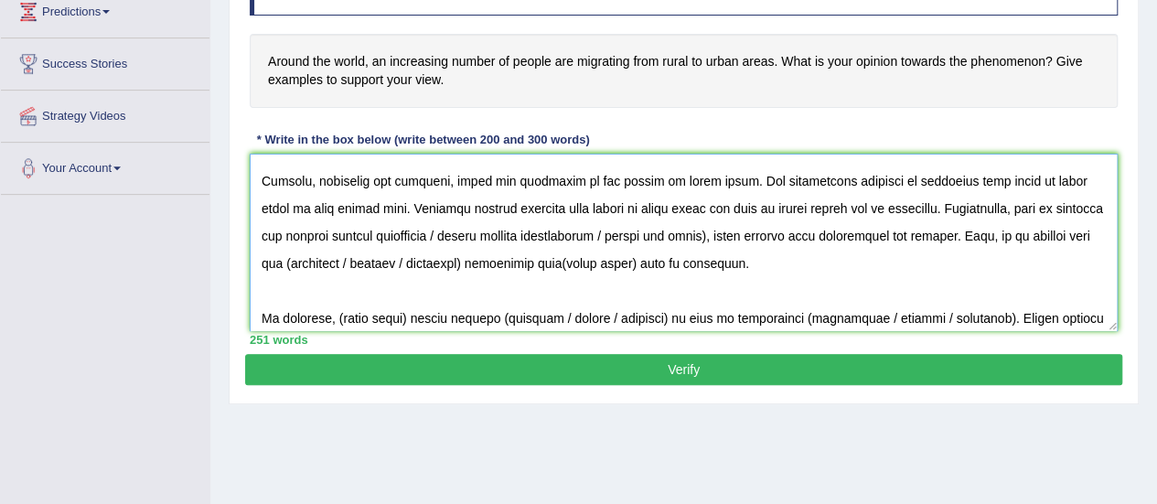
drag, startPoint x: 439, startPoint y: 230, endPoint x: 721, endPoint y: 237, distance: 281.9
click at [721, 237] on textarea at bounding box center [684, 242] width 868 height 177
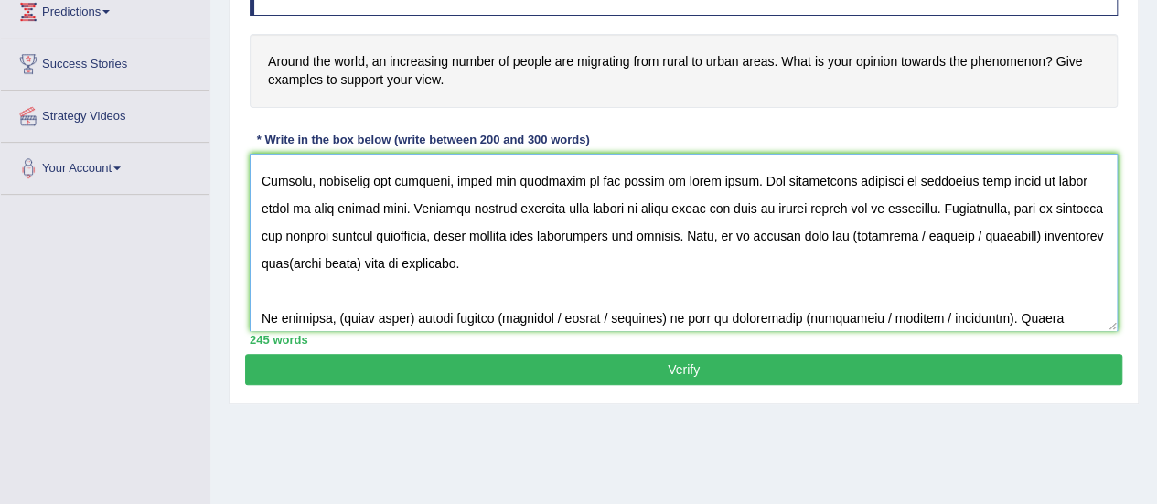
click at [842, 236] on textarea at bounding box center [684, 242] width 868 height 177
click at [1016, 234] on textarea at bounding box center [684, 242] width 868 height 177
click at [1061, 235] on textarea at bounding box center [684, 242] width 868 height 177
click at [736, 262] on textarea at bounding box center [684, 242] width 868 height 177
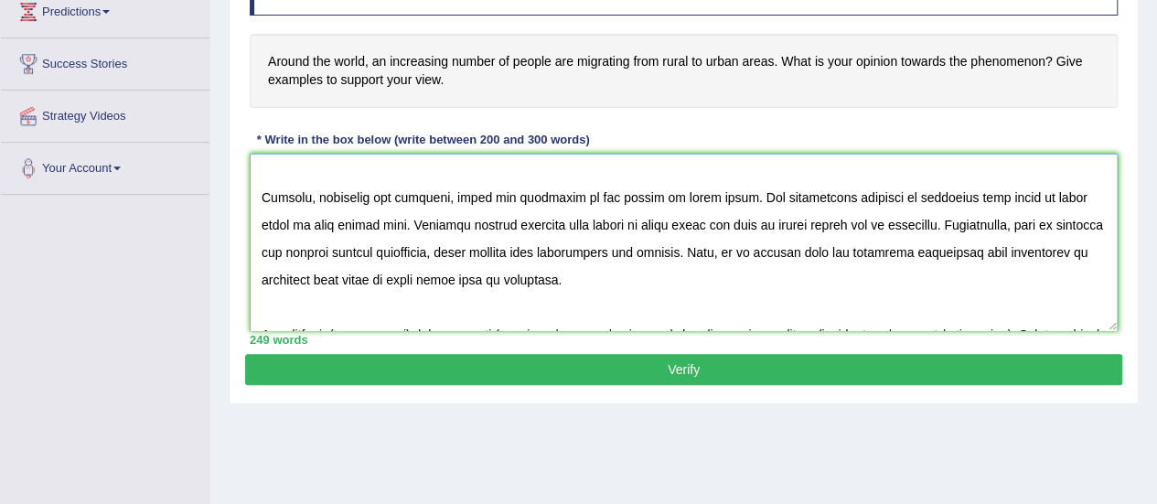
scroll to position [222, 0]
click at [509, 235] on textarea at bounding box center [684, 242] width 868 height 177
click at [610, 297] on textarea at bounding box center [684, 242] width 868 height 177
click at [594, 199] on textarea at bounding box center [684, 242] width 868 height 177
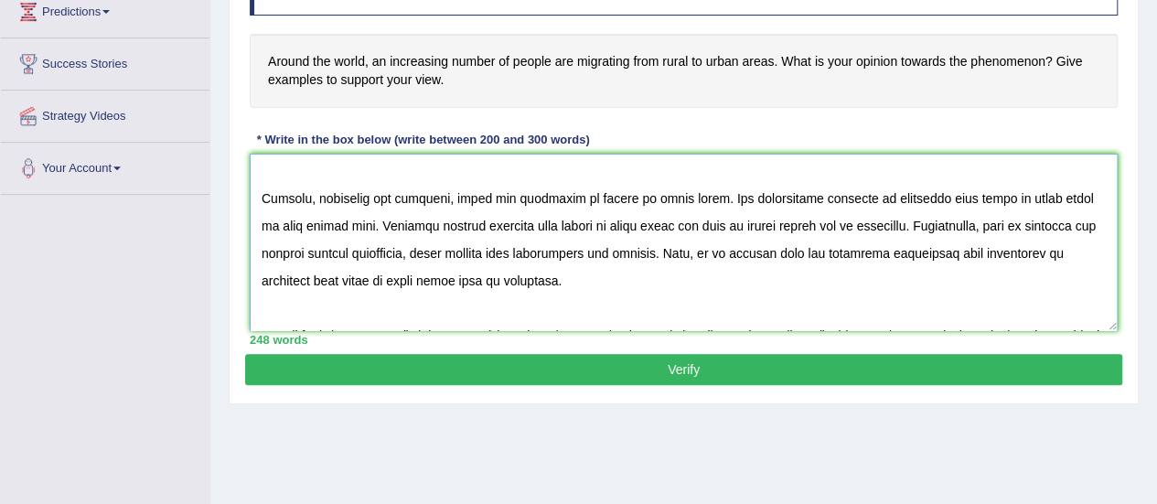
click at [590, 253] on textarea at bounding box center [684, 242] width 868 height 177
click at [598, 278] on textarea at bounding box center [684, 242] width 868 height 177
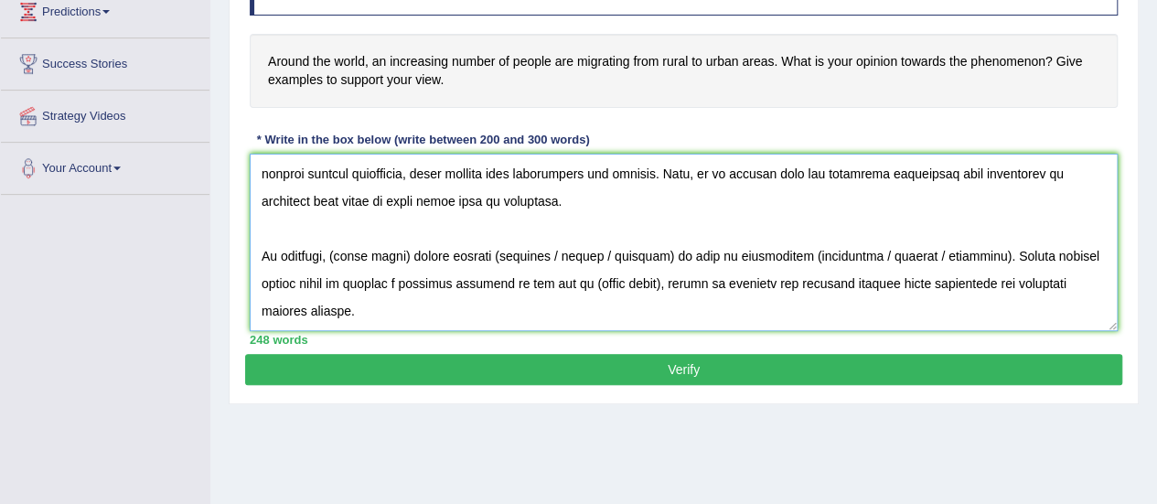
scroll to position [357, 0]
click at [409, 203] on textarea at bounding box center [684, 242] width 868 height 177
click at [543, 199] on textarea at bounding box center [684, 242] width 868 height 177
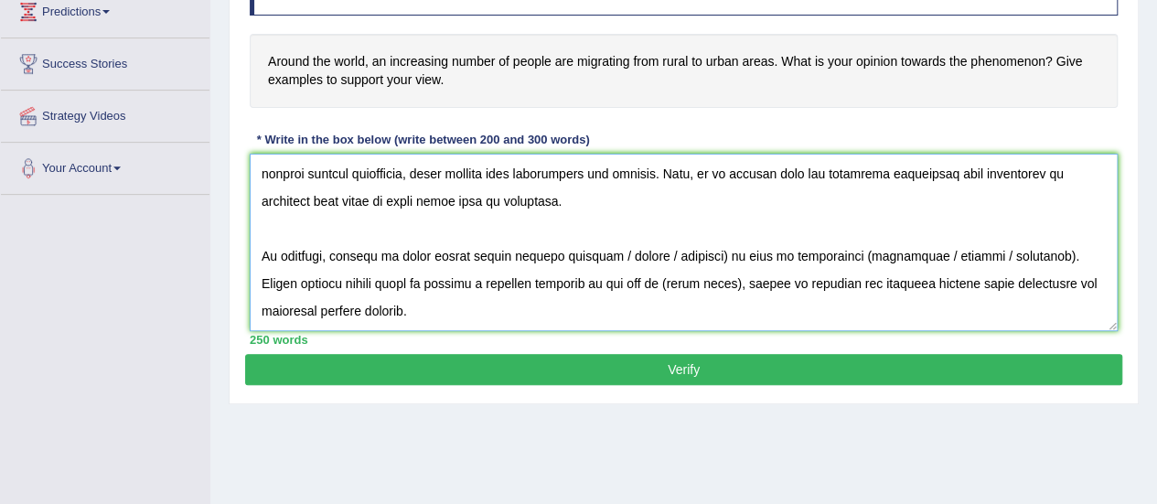
click at [714, 202] on textarea at bounding box center [684, 242] width 868 height 177
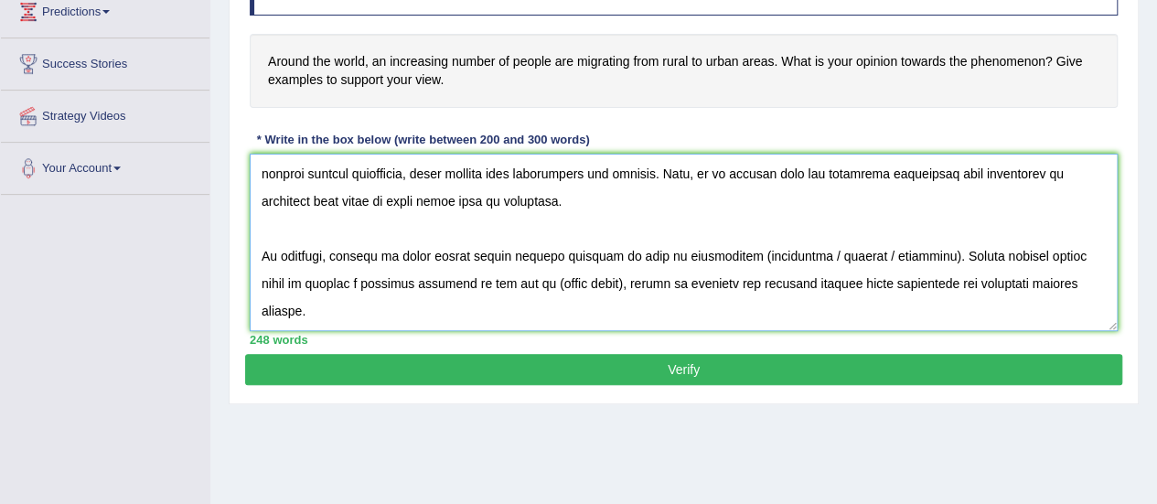
click at [718, 226] on textarea at bounding box center [684, 242] width 868 height 177
click at [883, 229] on textarea at bounding box center [684, 242] width 868 height 177
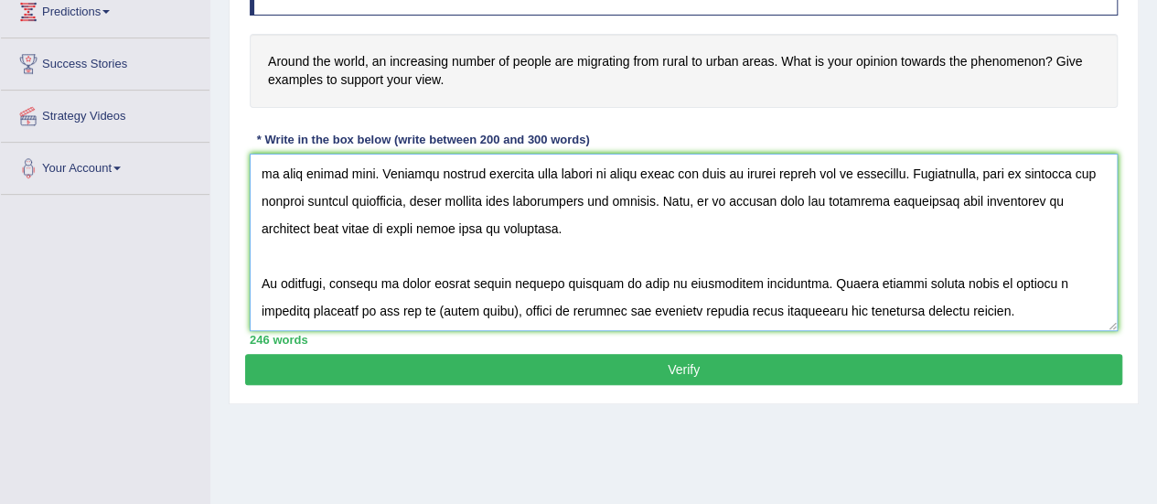
click at [465, 251] on textarea at bounding box center [684, 242] width 868 height 177
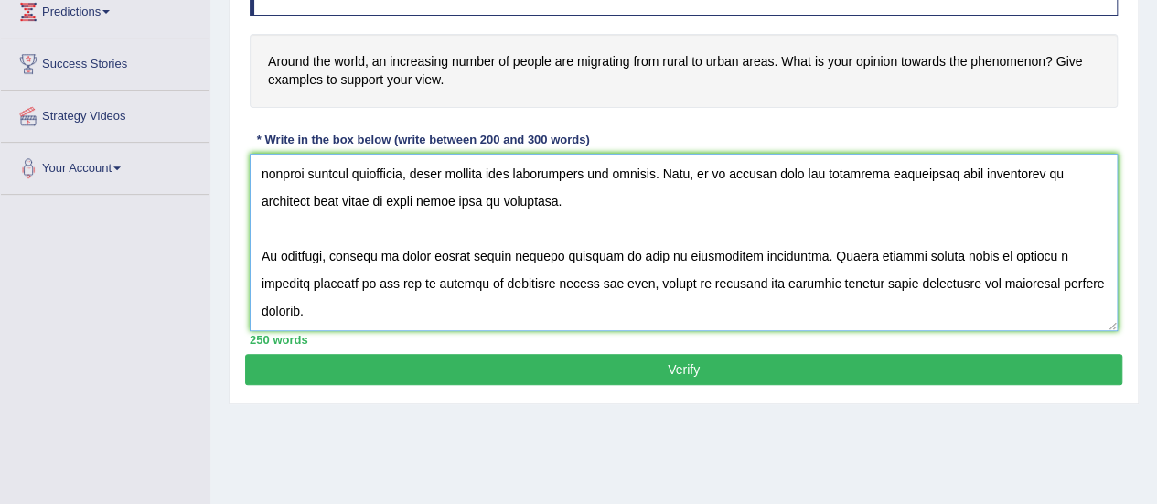
scroll to position [357, 0]
click at [507, 230] on textarea at bounding box center [684, 242] width 868 height 177
click at [595, 251] on textarea at bounding box center [684, 242] width 868 height 177
click at [527, 266] on textarea at bounding box center [684, 242] width 868 height 177
type textarea "The increasing influence of urban lifestyle has ignited numerous discussions. T…"
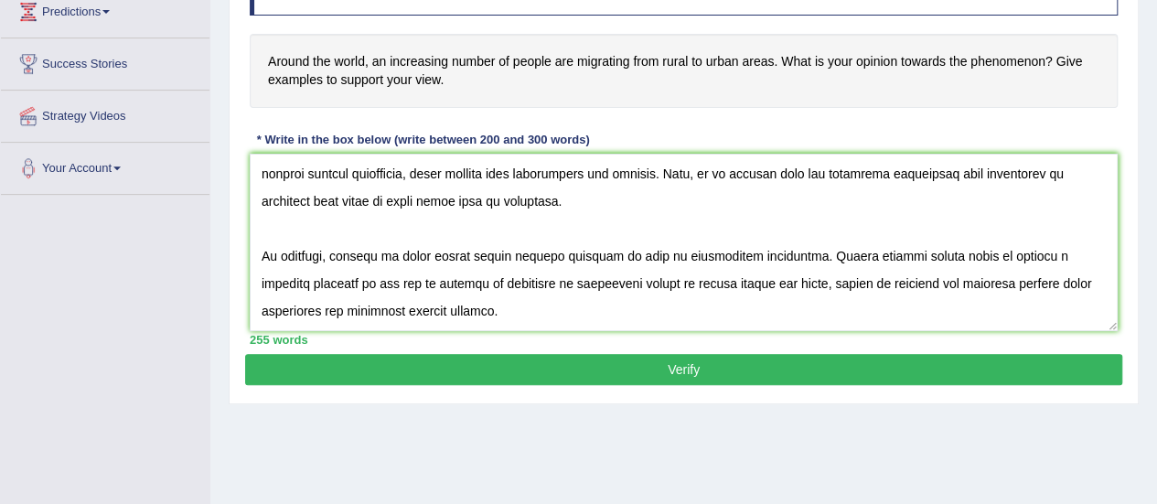
click at [642, 376] on button "Verify" at bounding box center [683, 369] width 877 height 31
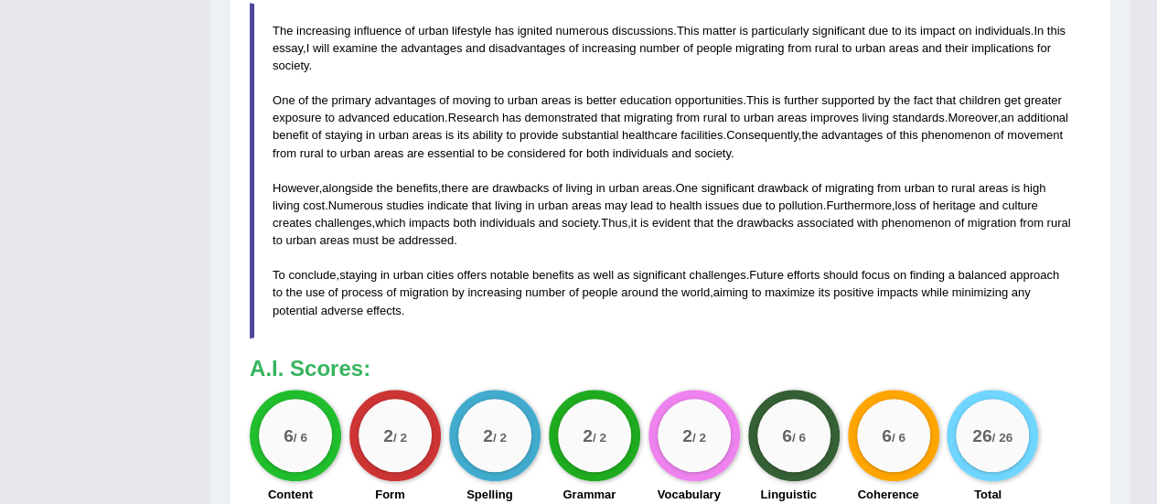
scroll to position [661, 0]
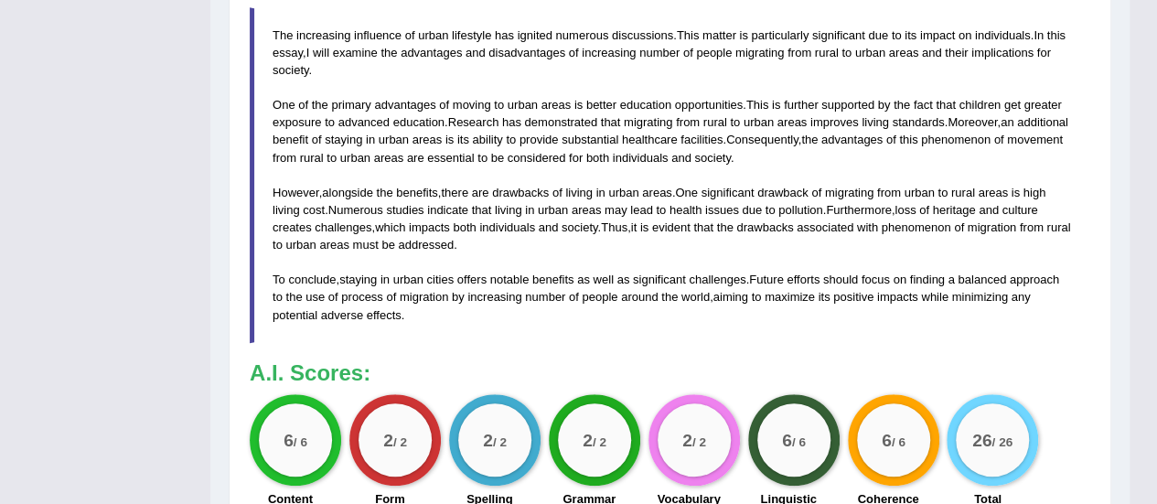
click at [532, 228] on span "individuals" at bounding box center [507, 227] width 56 height 14
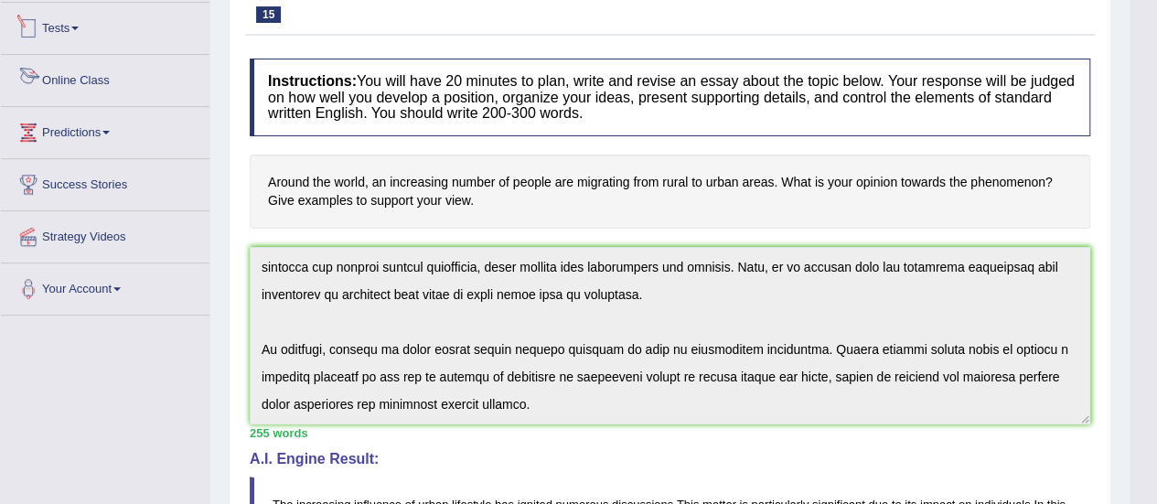
scroll to position [0, 0]
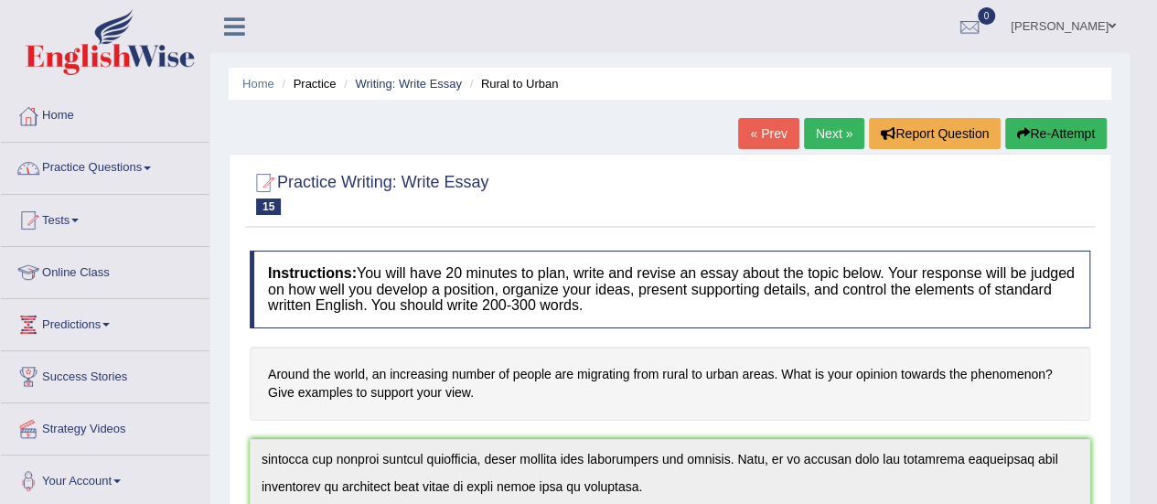
click at [102, 177] on link "Practice Questions" at bounding box center [105, 166] width 209 height 46
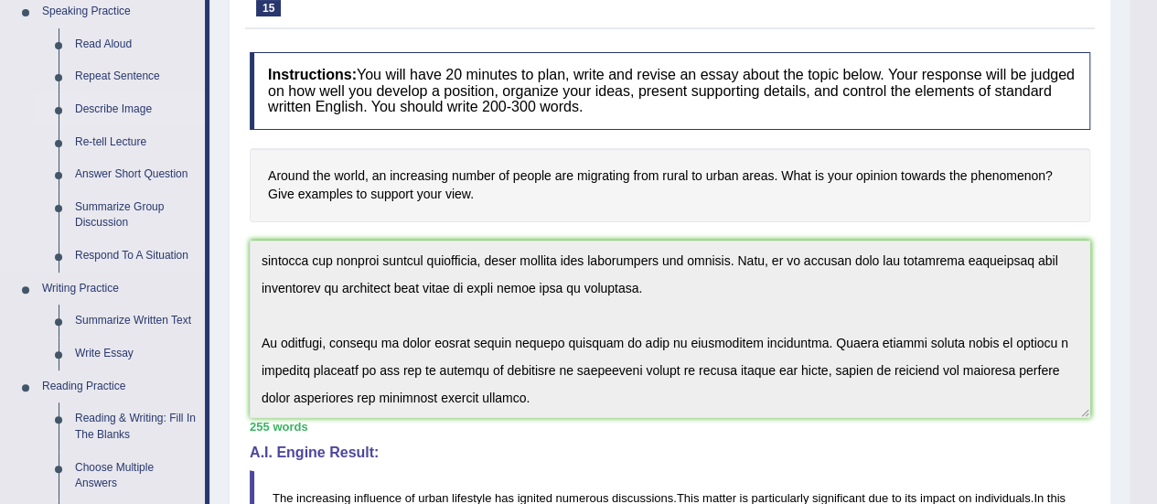
scroll to position [210, 0]
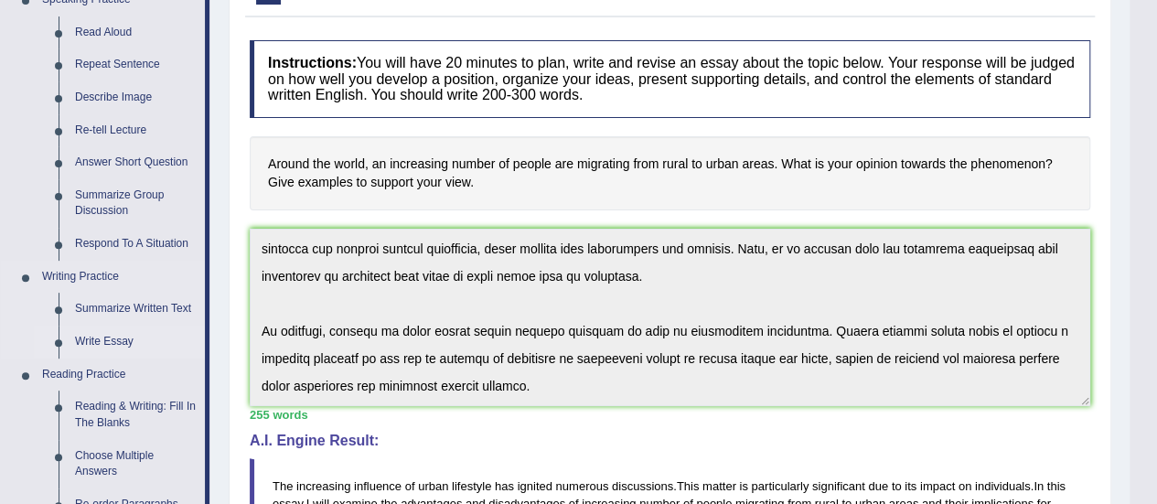
click at [115, 342] on link "Write Essay" at bounding box center [136, 342] width 138 height 33
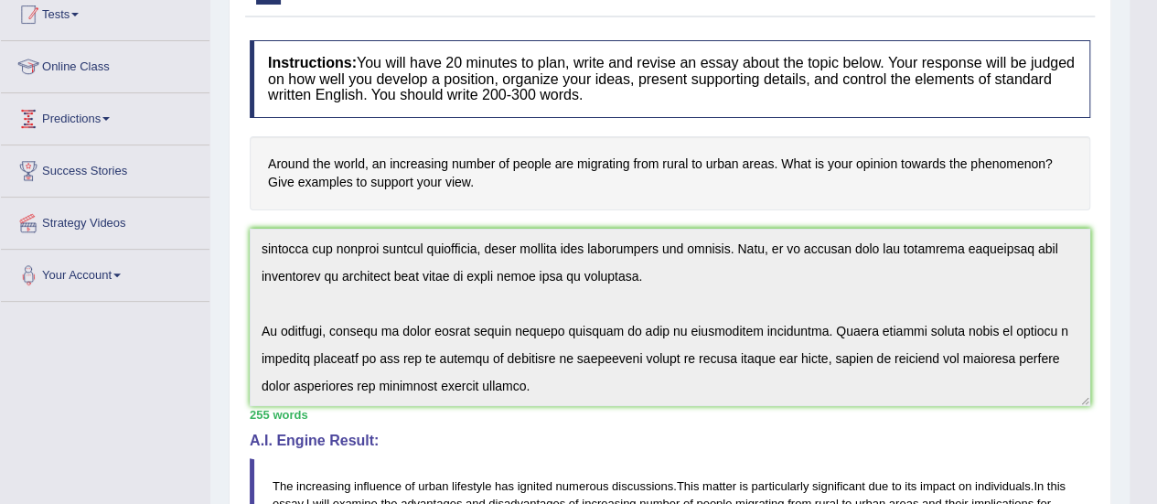
scroll to position [275, 0]
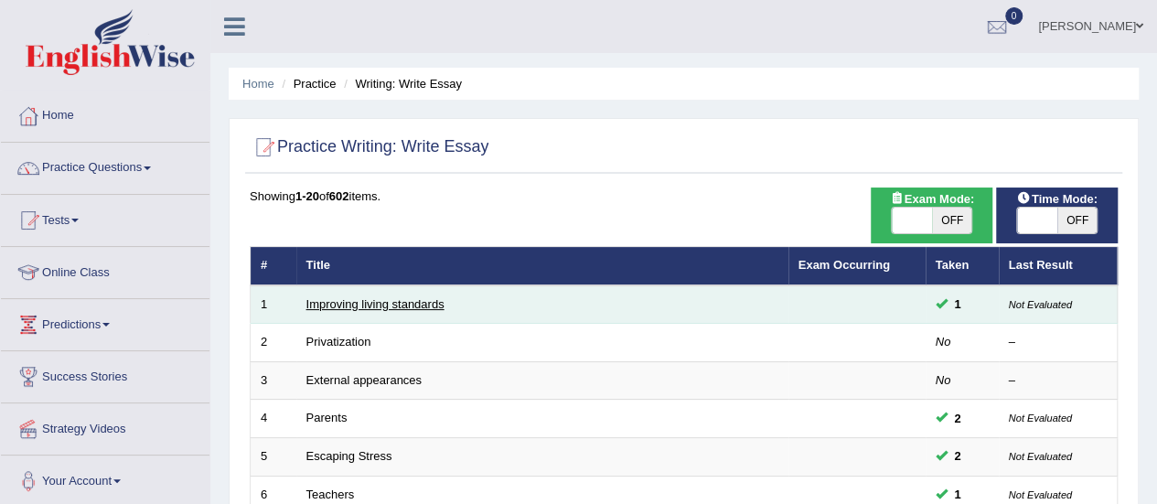
click at [355, 303] on link "Improving living standards" at bounding box center [375, 304] width 138 height 14
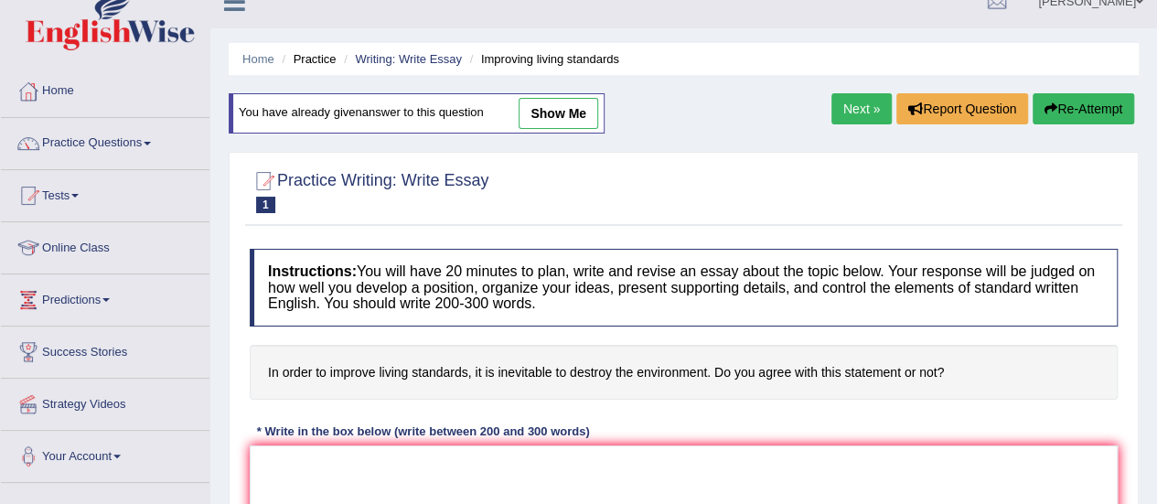
click at [558, 124] on link "show me" at bounding box center [559, 113] width 80 height 31
type textarea "The increasing influence of destruction of environment on our lives has ignited…"
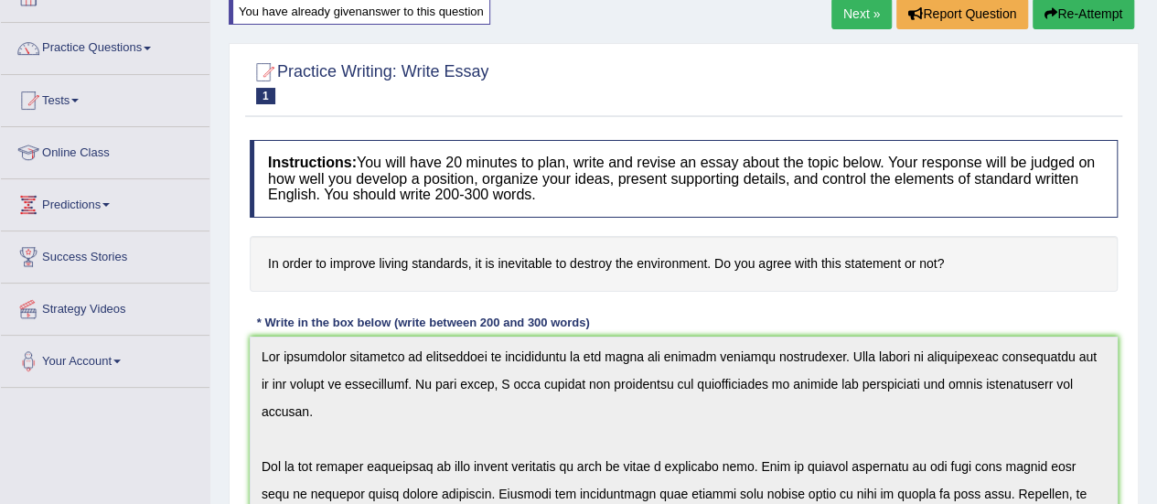
scroll to position [119, 0]
click at [1069, 17] on button "Re-Attempt" at bounding box center [1084, 14] width 102 height 31
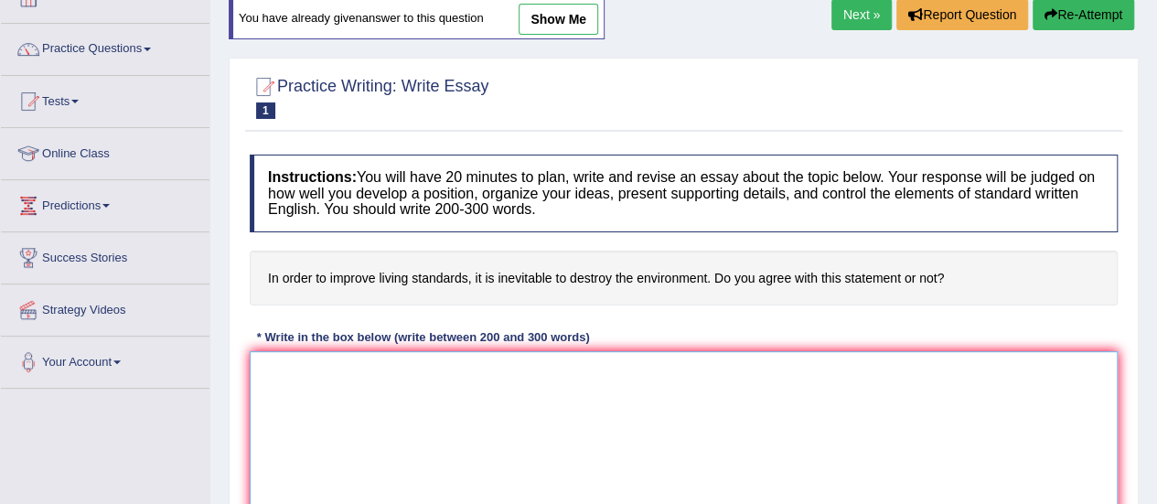
click at [712, 418] on textarea at bounding box center [684, 439] width 868 height 177
paste textarea "The increasing influence of destruction of environment on our lives has ignited…"
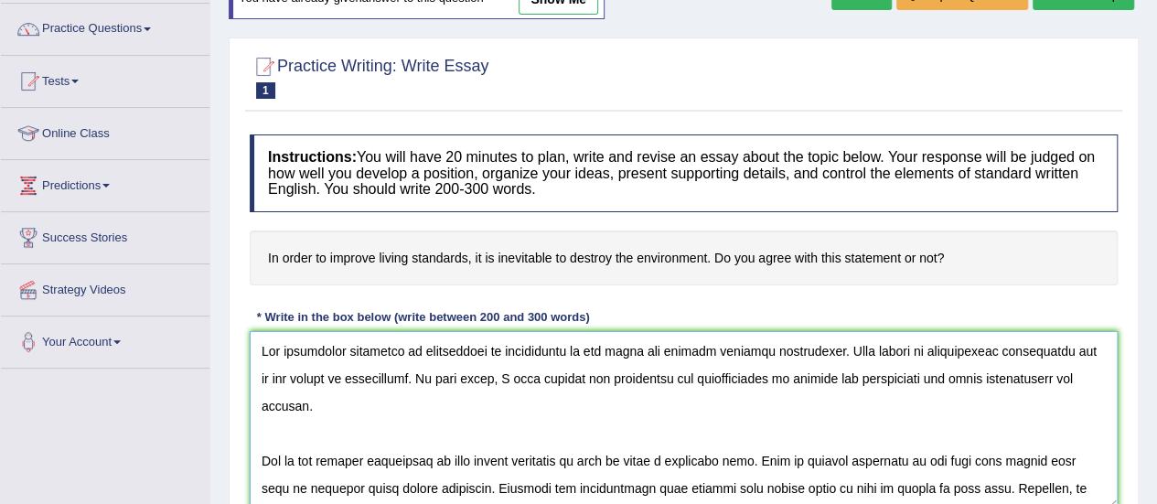
click at [805, 379] on textarea at bounding box center [684, 419] width 868 height 177
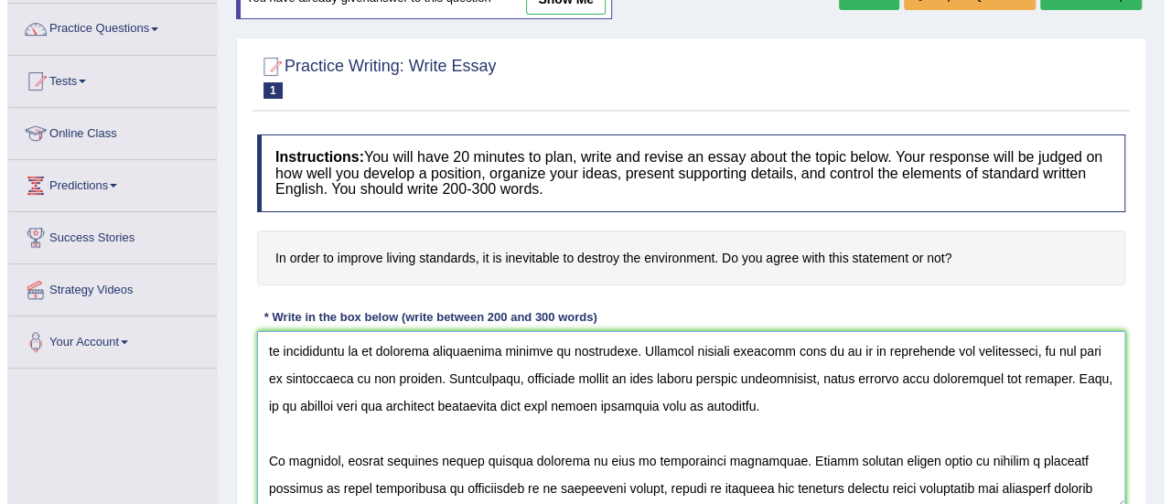
scroll to position [456, 0]
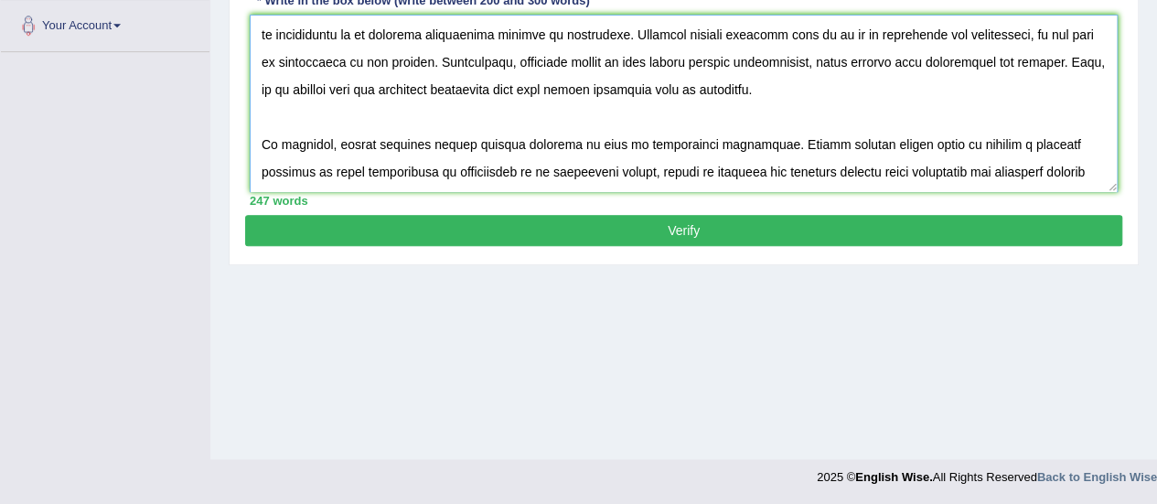
type textarea "The increasing influence of destruction of environment on our lives has ignited…"
click at [765, 232] on button "Verify" at bounding box center [683, 230] width 877 height 31
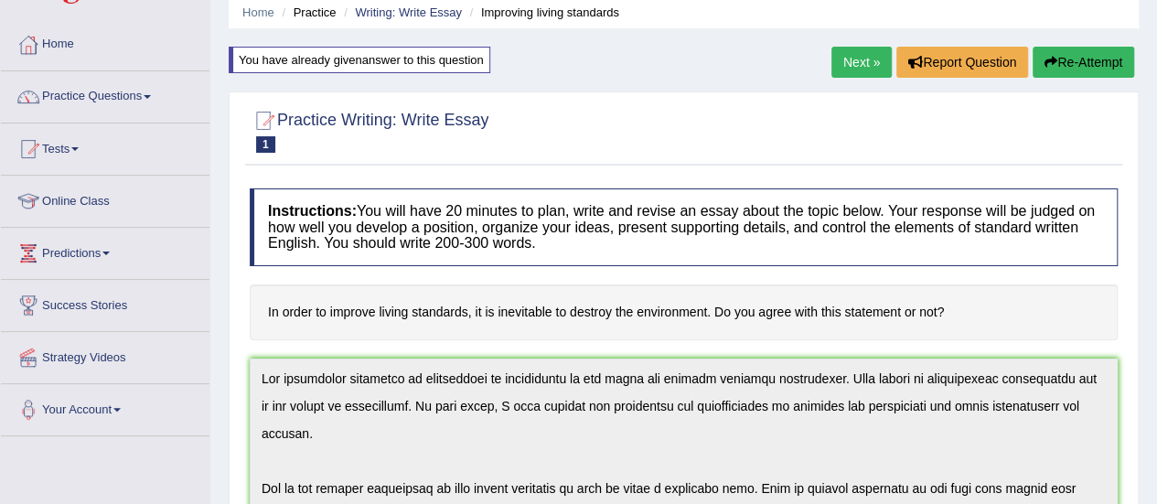
scroll to position [71, 0]
click at [867, 59] on link "Next »" at bounding box center [862, 62] width 60 height 31
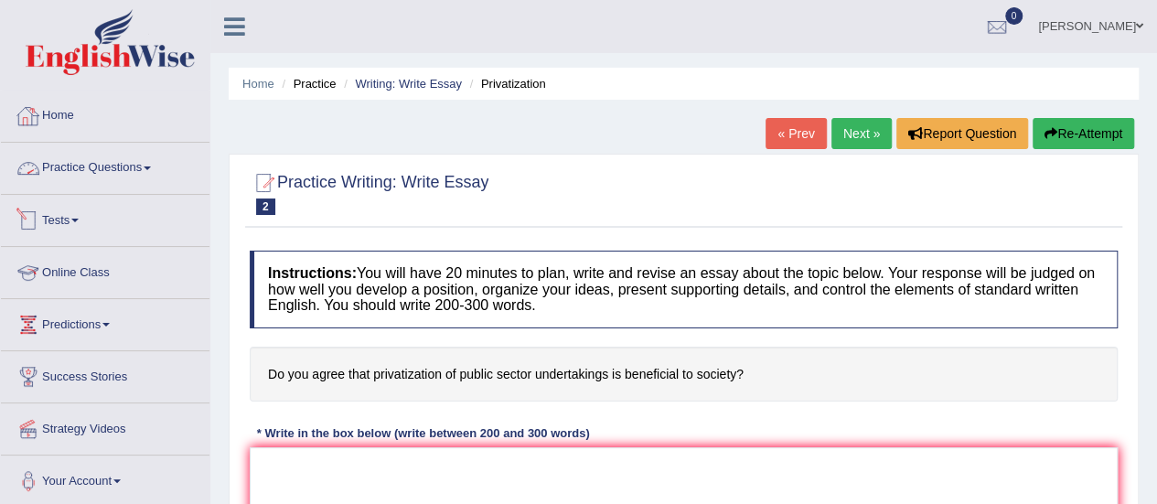
click at [124, 173] on link "Practice Questions" at bounding box center [105, 166] width 209 height 46
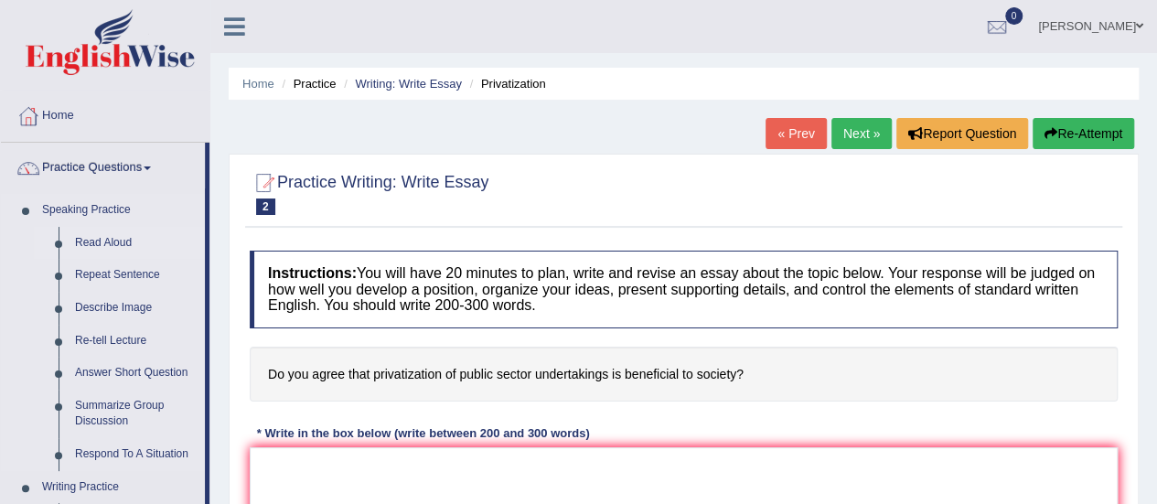
click at [102, 239] on link "Read Aloud" at bounding box center [136, 243] width 138 height 33
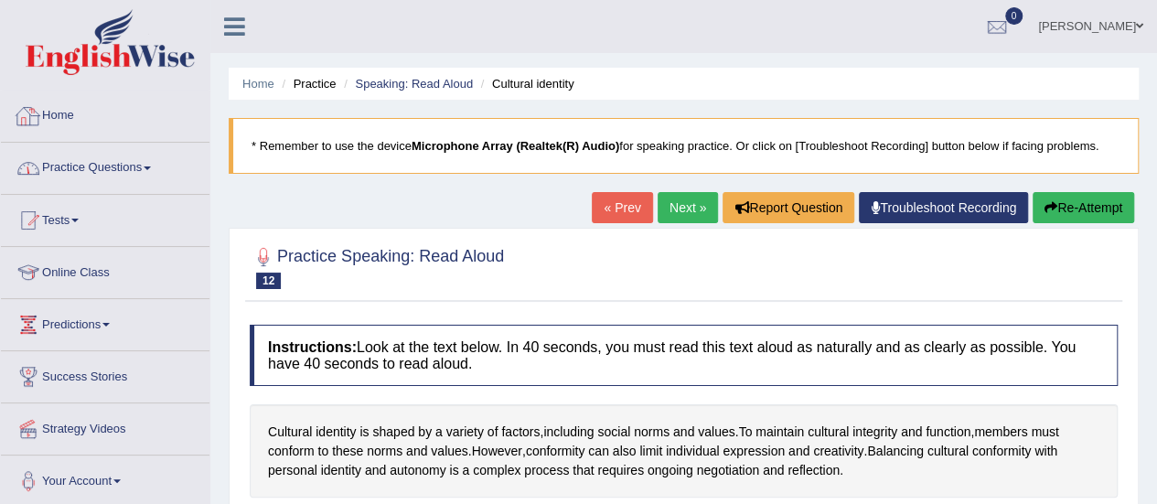
click at [95, 173] on link "Practice Questions" at bounding box center [105, 166] width 209 height 46
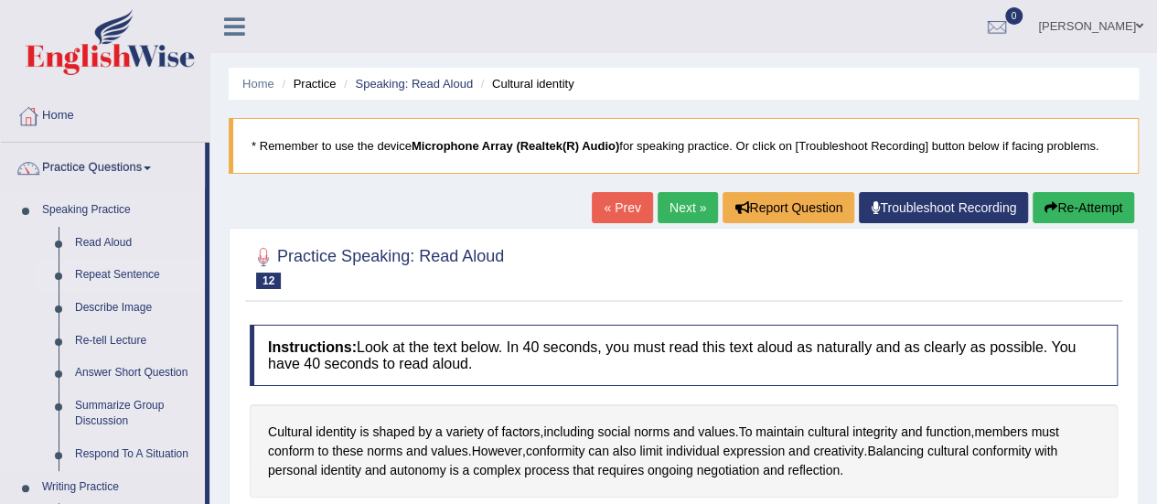
click at [139, 281] on link "Repeat Sentence" at bounding box center [136, 275] width 138 height 33
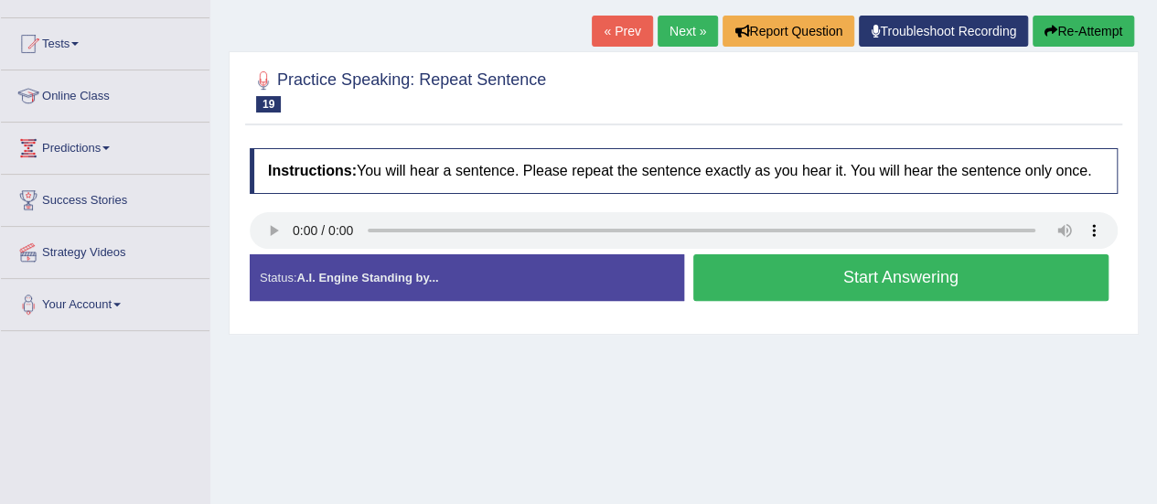
click at [817, 285] on button "Start Answering" at bounding box center [901, 277] width 416 height 47
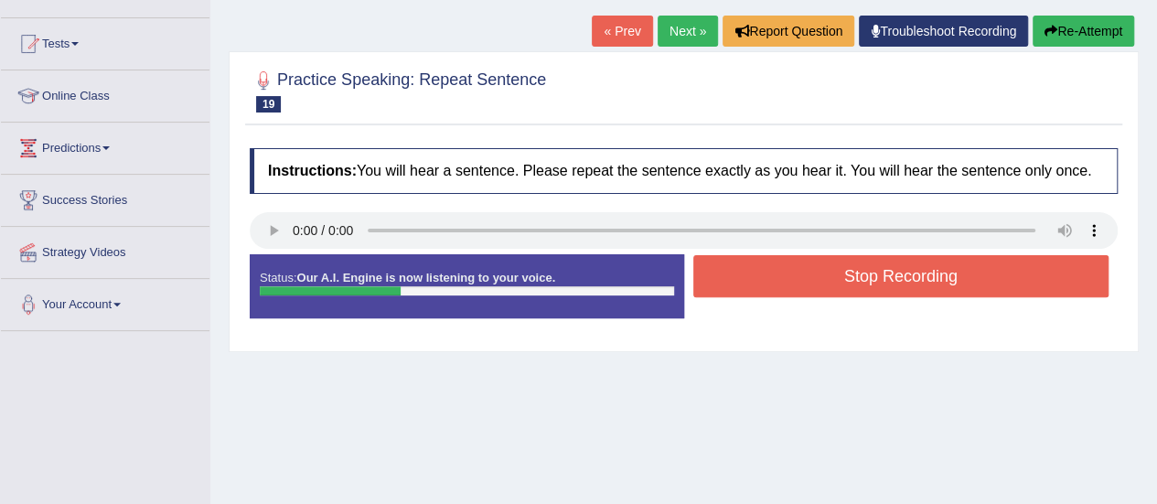
click at [817, 285] on button "Stop Recording" at bounding box center [901, 276] width 416 height 42
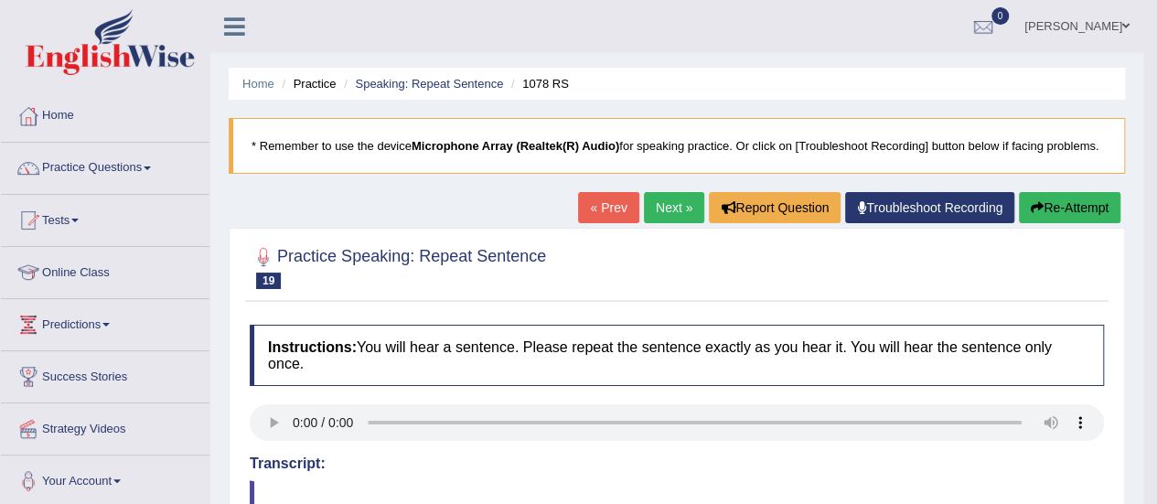
click at [653, 202] on link "Next »" at bounding box center [674, 207] width 60 height 31
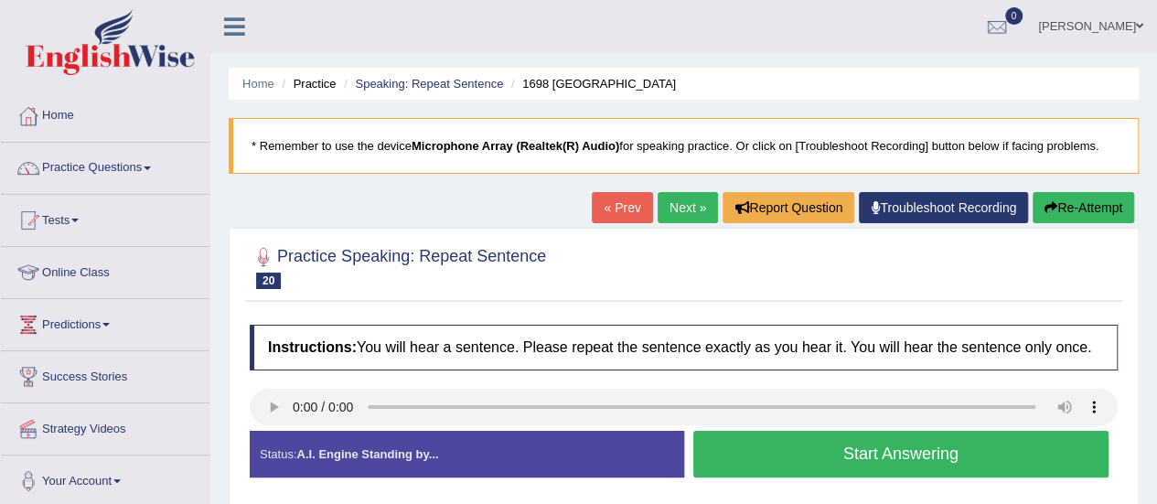
click at [670, 211] on link "Next »" at bounding box center [688, 207] width 60 height 31
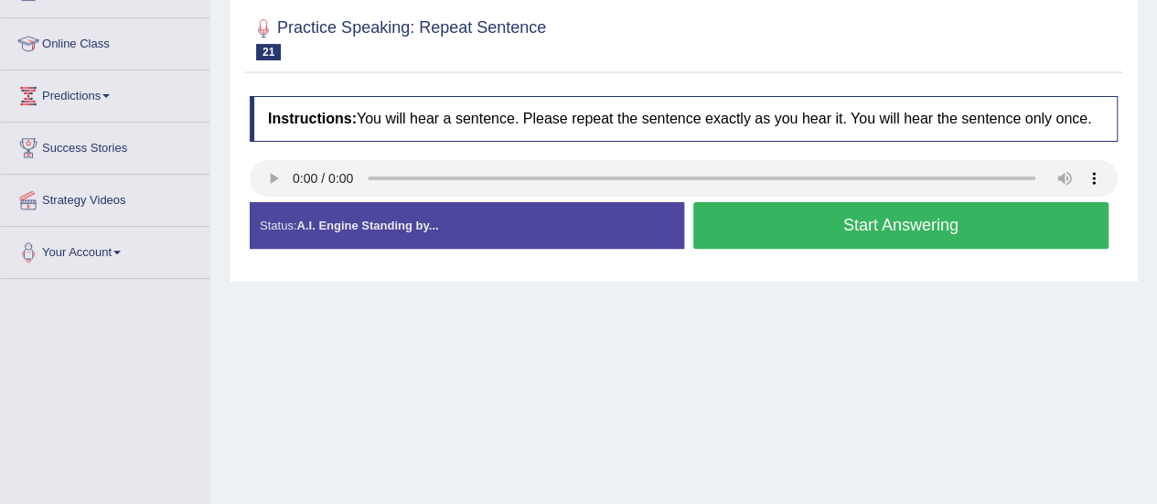
click at [834, 219] on button "Start Answering" at bounding box center [901, 225] width 416 height 47
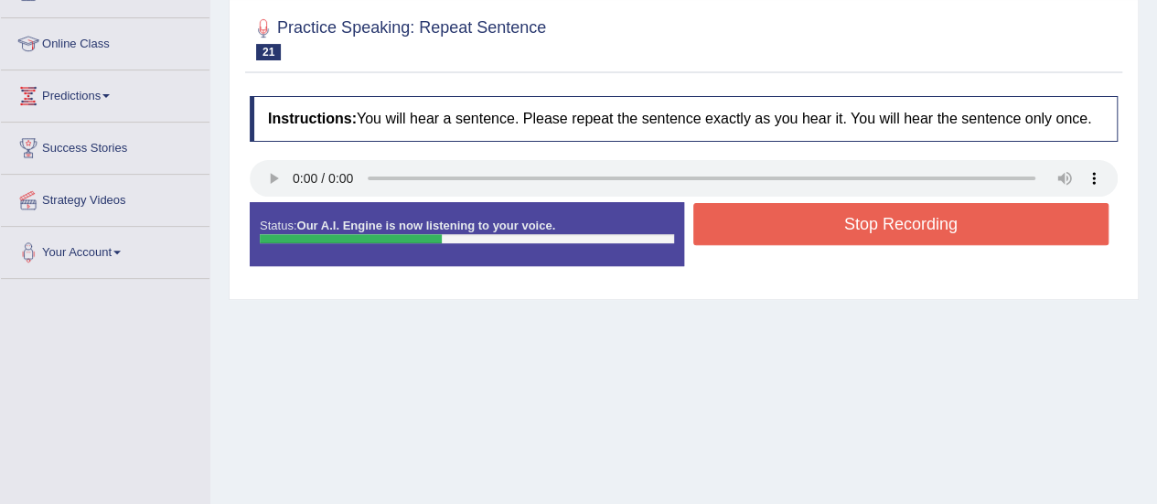
click at [834, 219] on button "Stop Recording" at bounding box center [901, 224] width 416 height 42
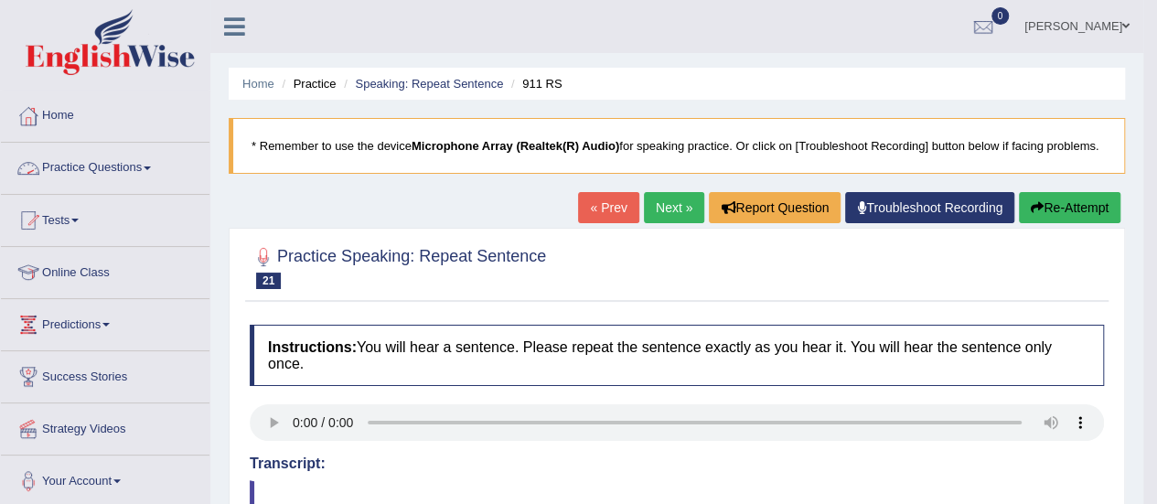
click at [97, 168] on link "Practice Questions" at bounding box center [105, 166] width 209 height 46
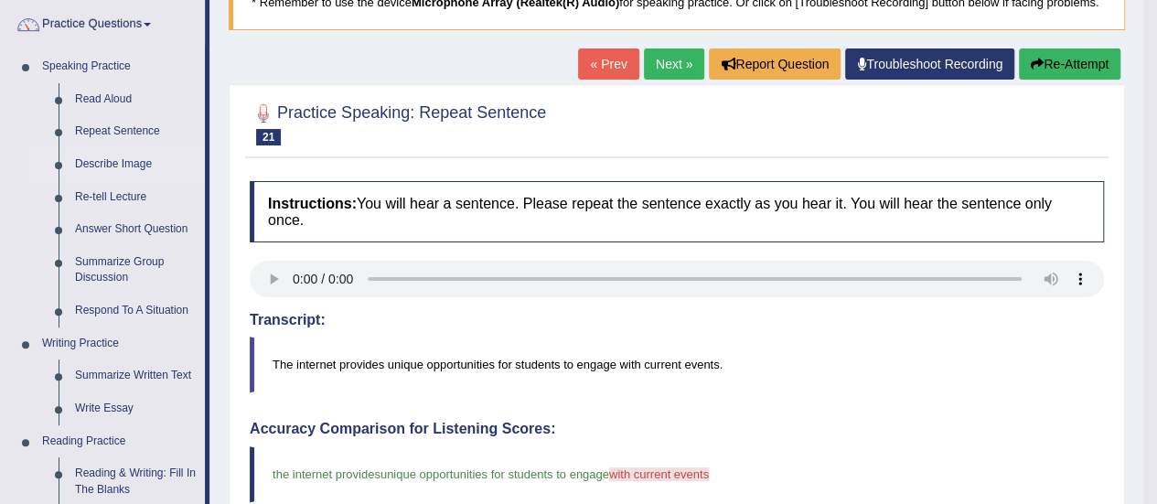
scroll to position [146, 0]
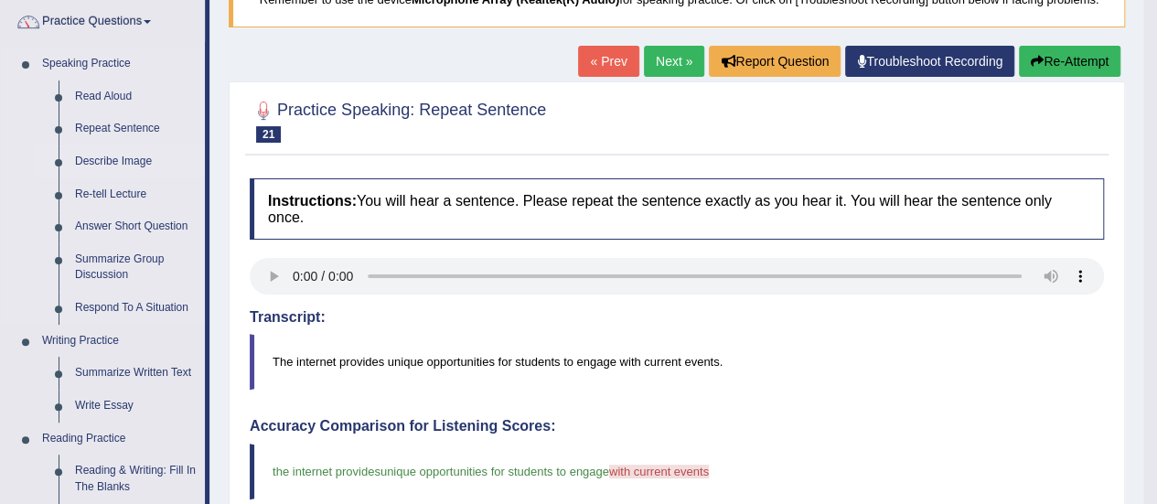
click at [116, 166] on link "Describe Image" at bounding box center [136, 161] width 138 height 33
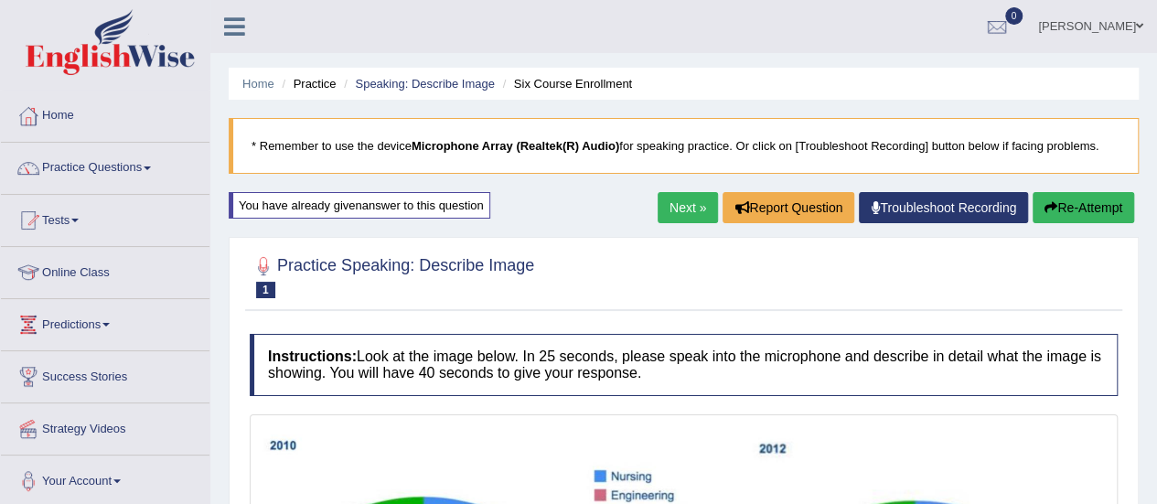
click at [681, 198] on link "Next »" at bounding box center [688, 207] width 60 height 31
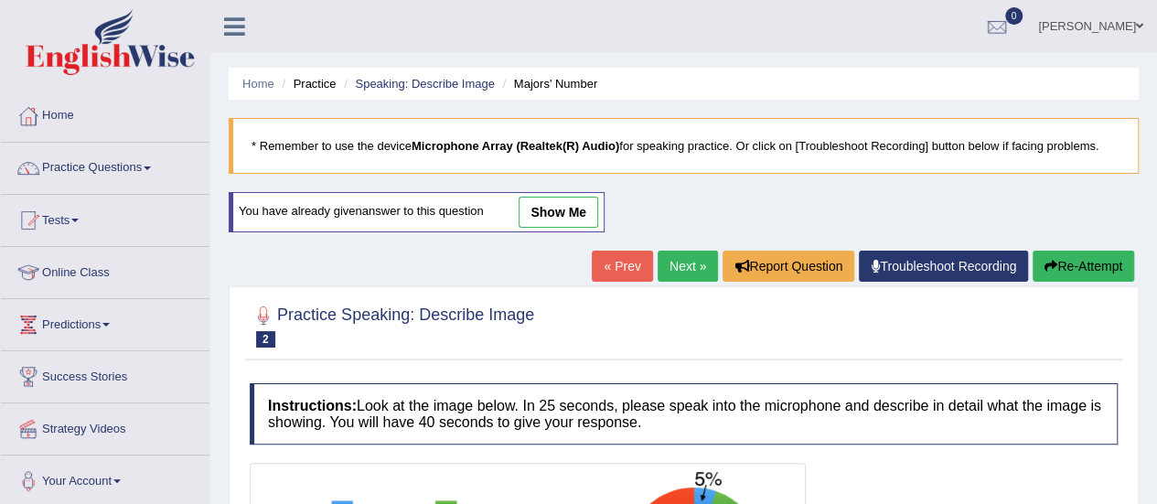
click at [575, 202] on link "show me" at bounding box center [559, 212] width 80 height 31
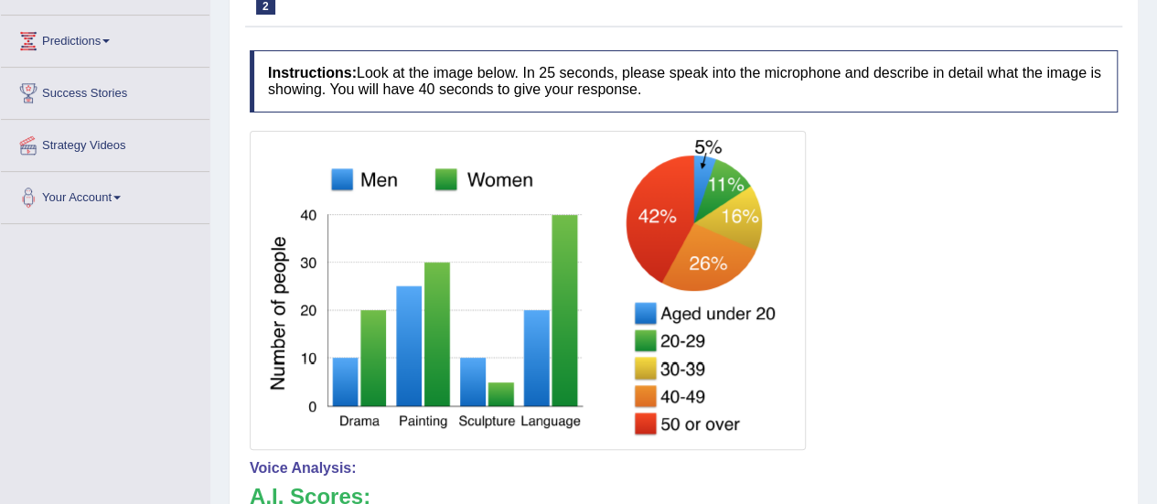
scroll to position [31, 0]
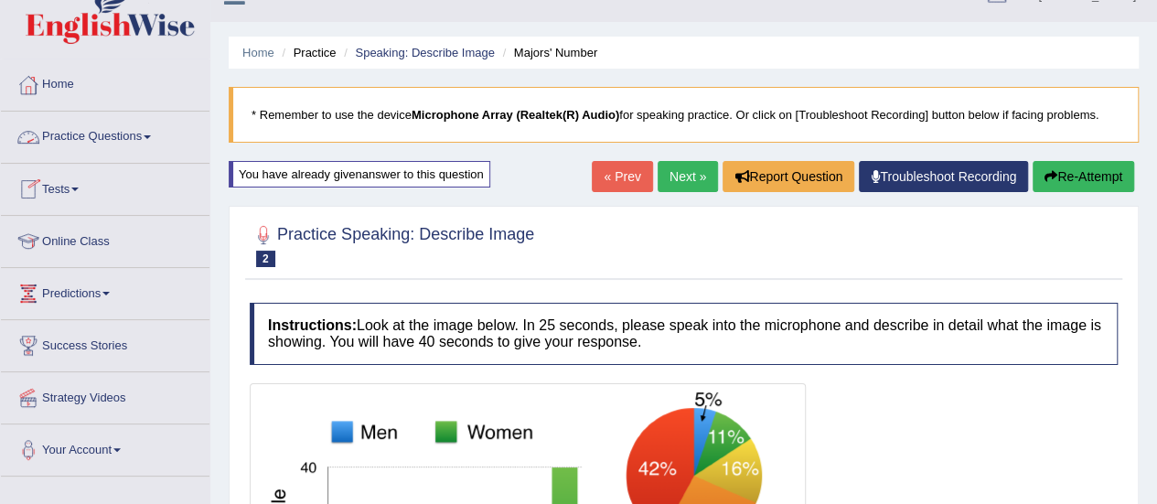
click at [125, 125] on link "Practice Questions" at bounding box center [105, 135] width 209 height 46
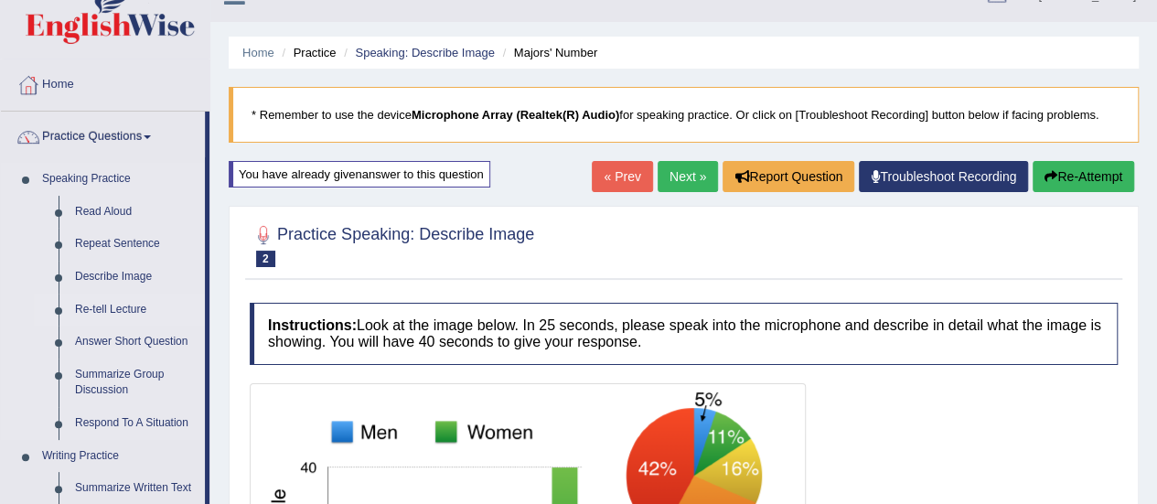
click at [124, 302] on link "Re-tell Lecture" at bounding box center [136, 310] width 138 height 33
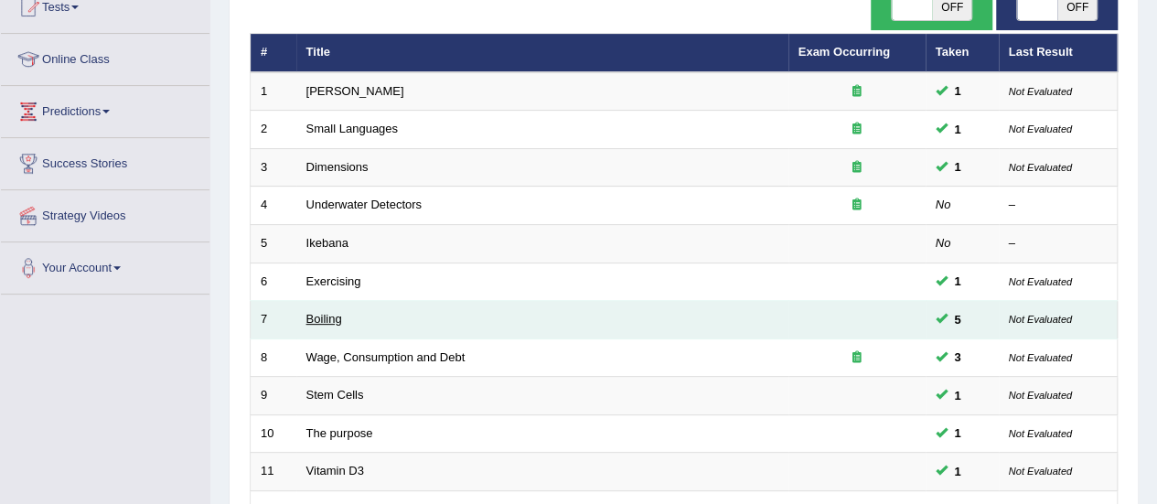
click at [316, 317] on link "Boiling" at bounding box center [324, 319] width 36 height 14
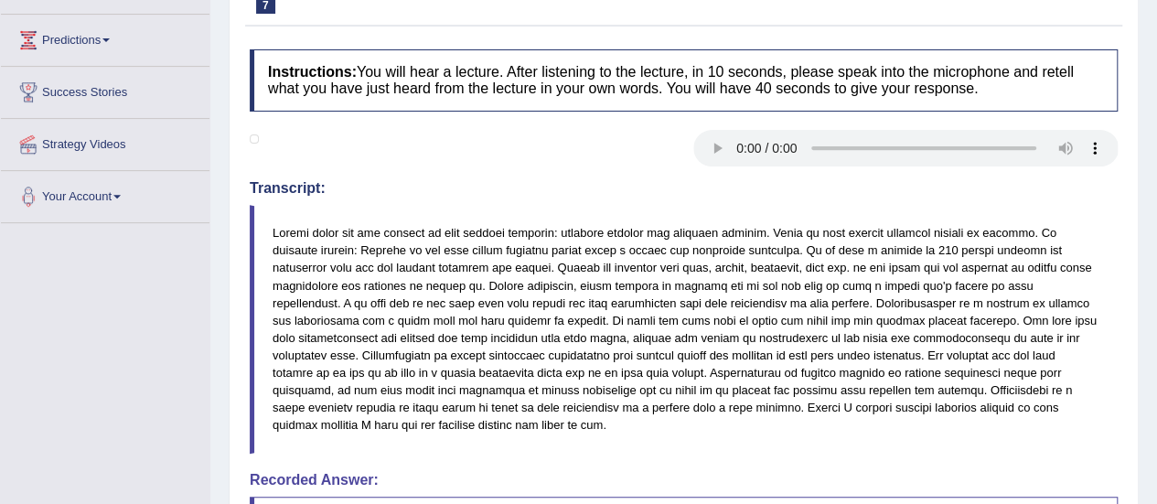
scroll to position [248, 0]
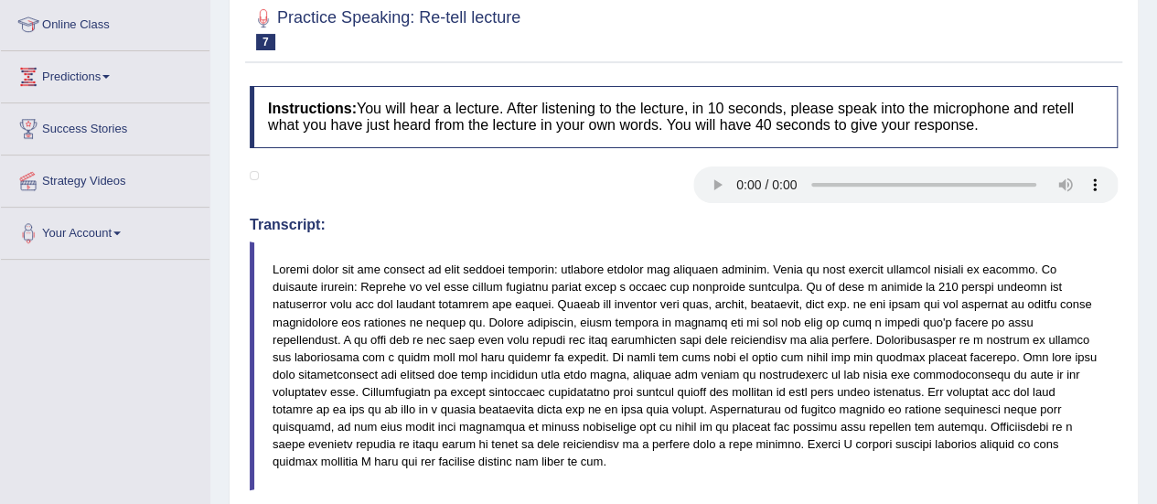
click at [790, 375] on blockquote at bounding box center [684, 366] width 868 height 248
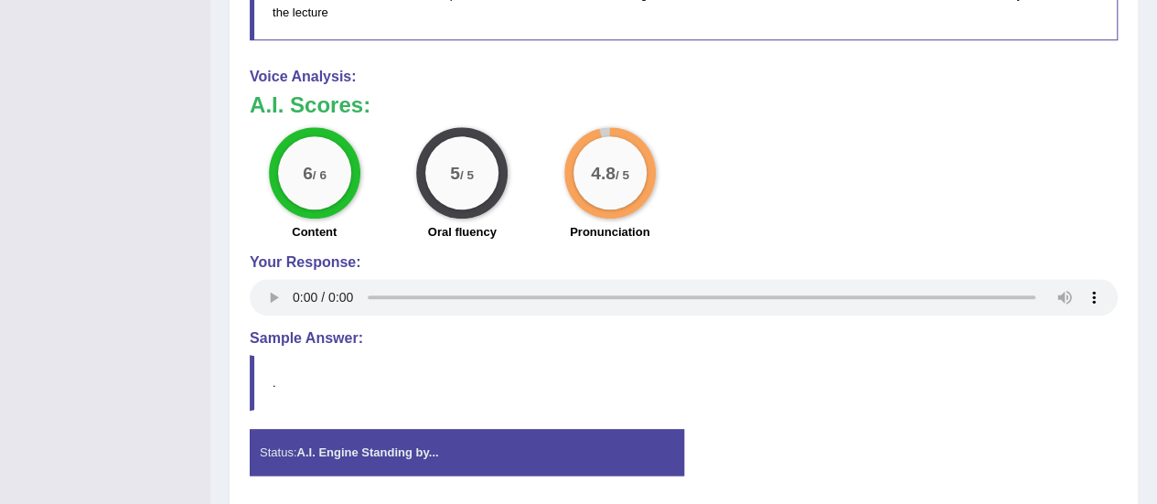
scroll to position [738, 0]
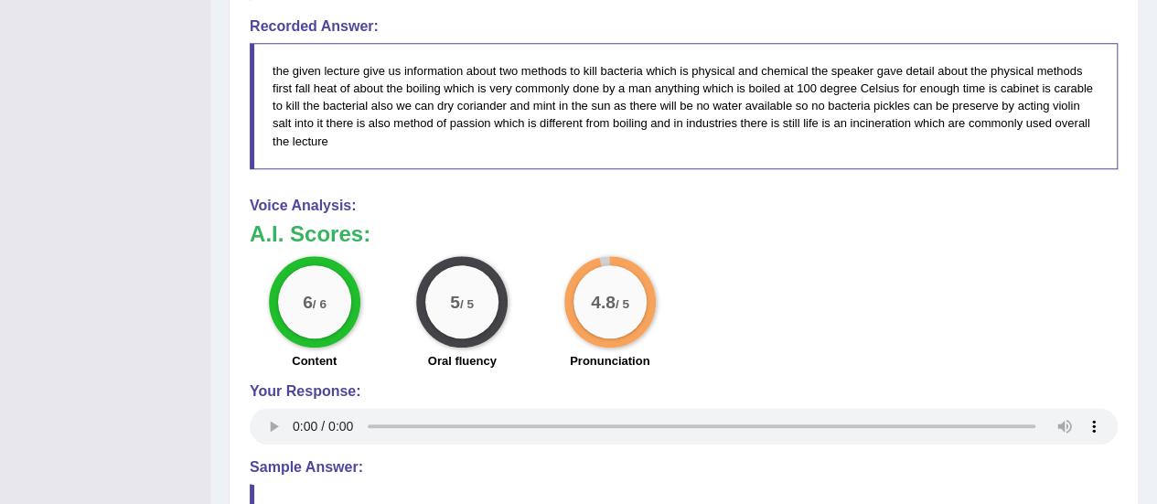
click at [946, 294] on div "6 / 6 Content 5 / 5 Oral fluency 4.8 / 5 Pronunciation" at bounding box center [684, 315] width 886 height 118
click at [795, 155] on blockquote "the given lecture give us information about two methods to kill bacteria which …" at bounding box center [684, 106] width 868 height 126
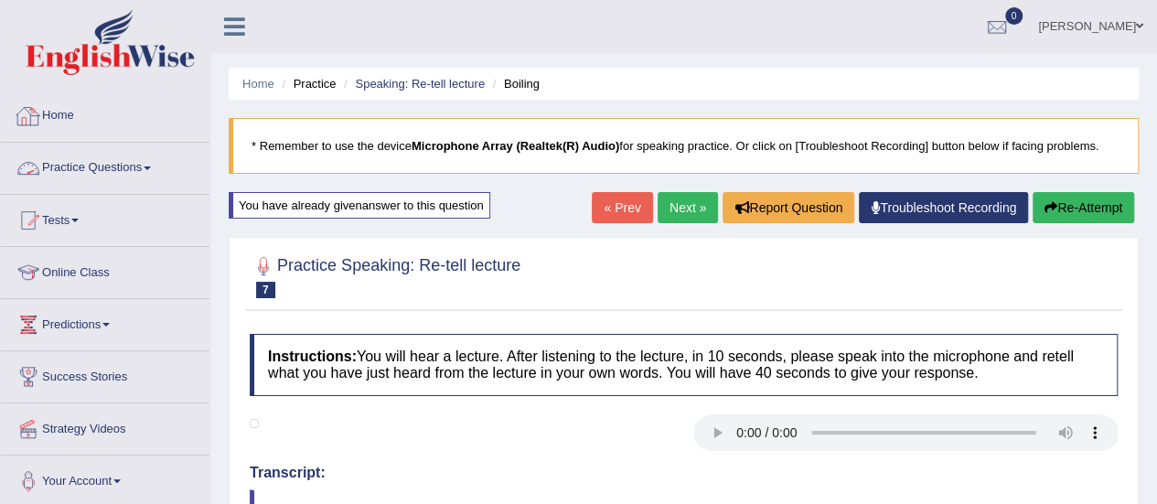
click at [134, 148] on link "Practice Questions" at bounding box center [105, 166] width 209 height 46
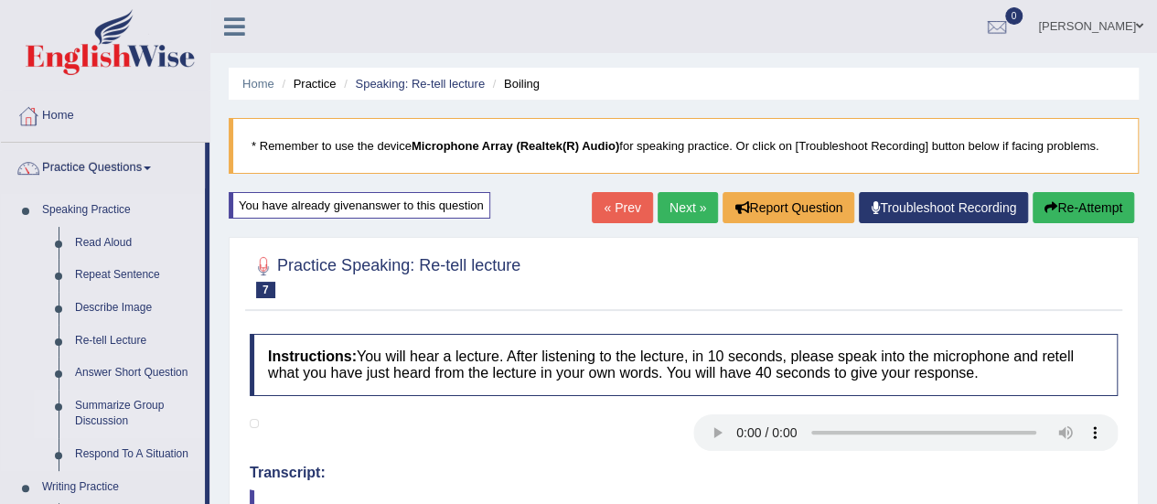
click at [92, 416] on link "Summarize Group Discussion" at bounding box center [136, 414] width 138 height 48
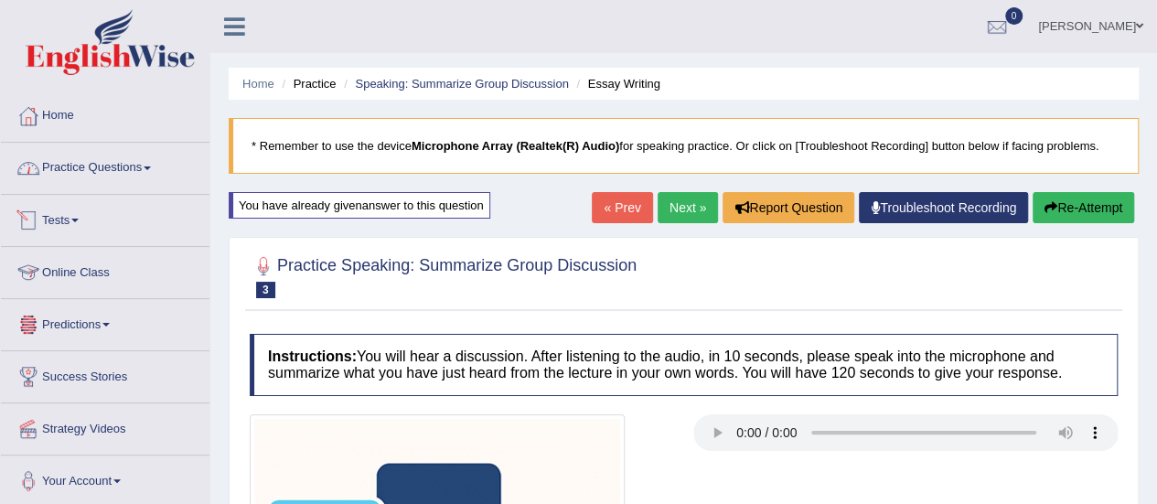
click at [113, 175] on link "Practice Questions" at bounding box center [105, 166] width 209 height 46
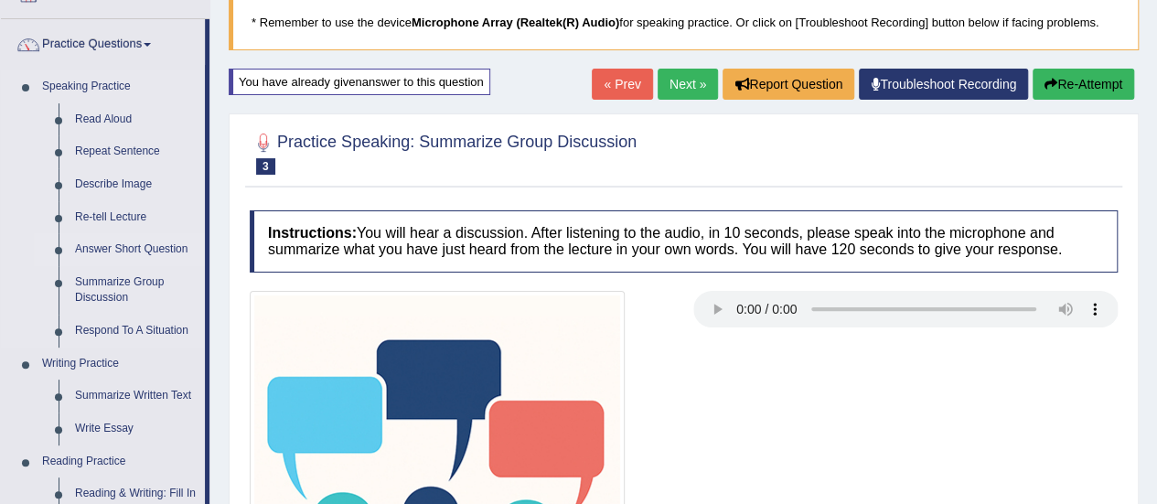
scroll to position [123, 0]
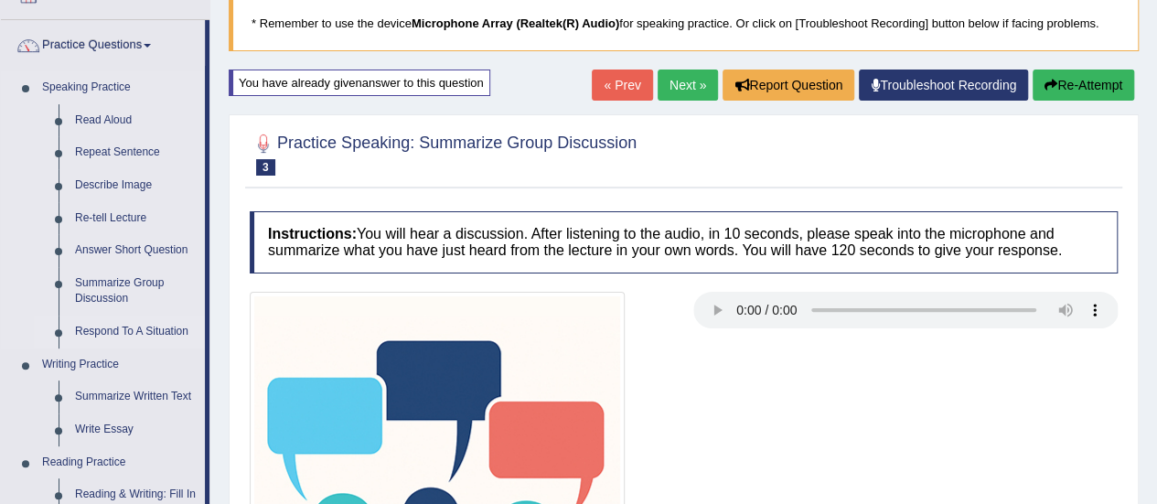
click at [109, 339] on link "Respond To A Situation" at bounding box center [136, 332] width 138 height 33
click at [112, 332] on link "Respond To A Situation" at bounding box center [136, 332] width 138 height 33
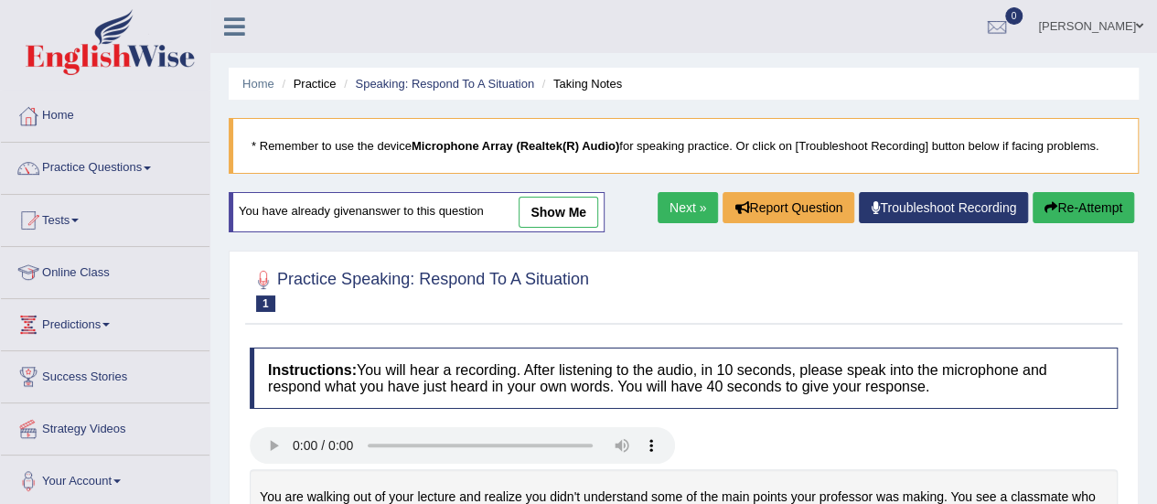
click at [571, 203] on link "show me" at bounding box center [559, 212] width 80 height 31
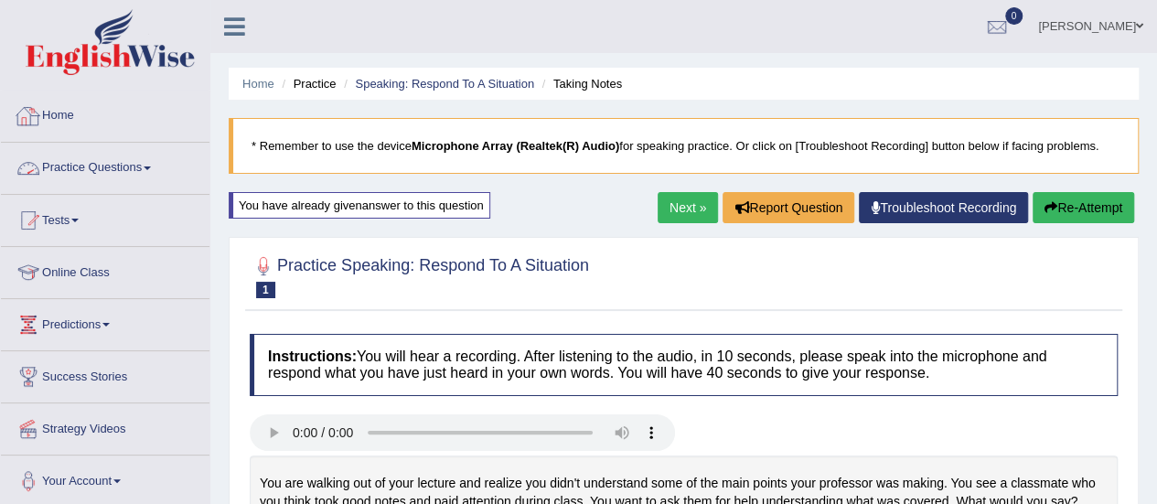
click at [131, 158] on link "Practice Questions" at bounding box center [105, 166] width 209 height 46
